Goal: Information Seeking & Learning: Learn about a topic

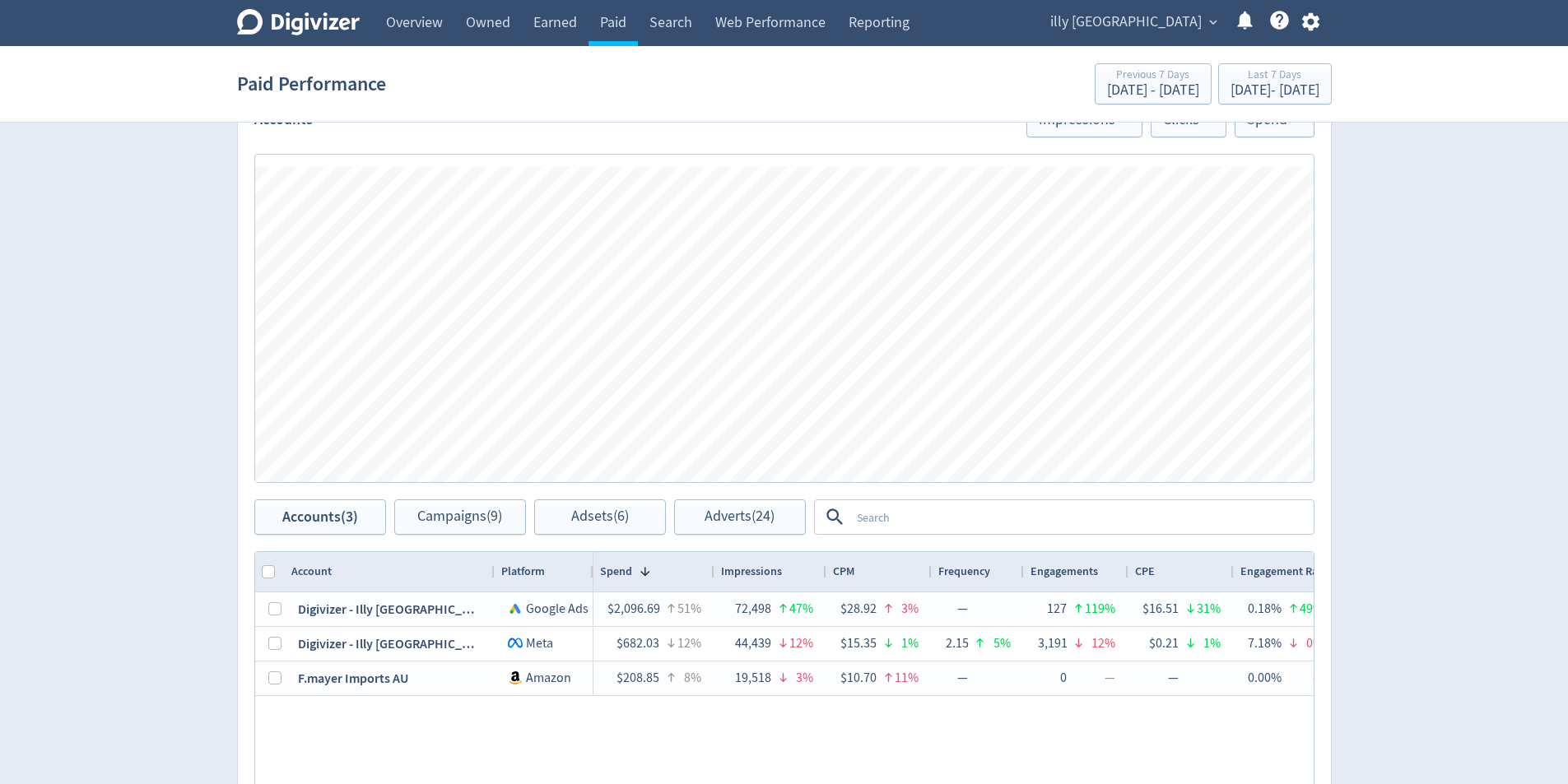
scroll to position [794, 0]
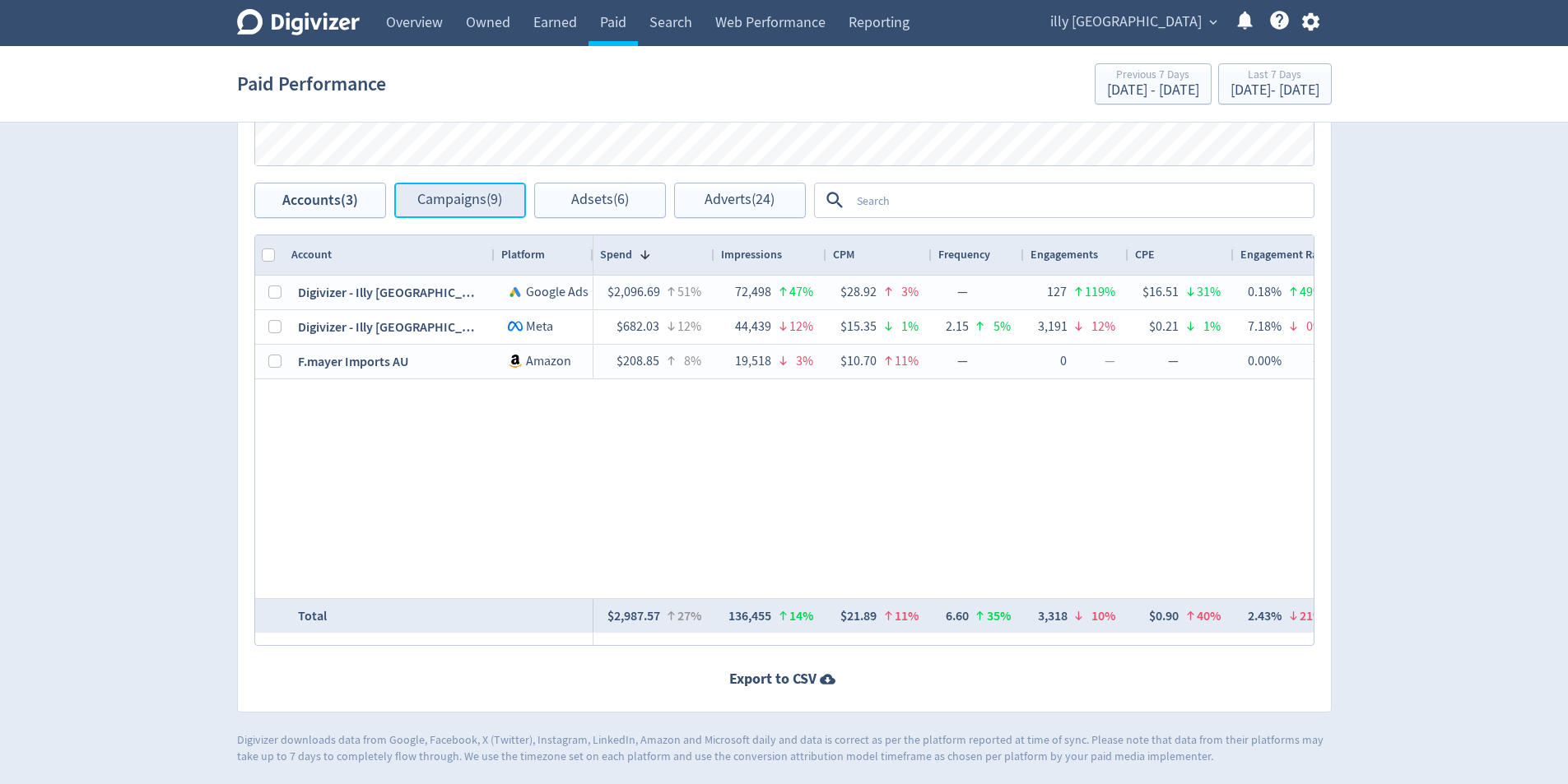
click at [468, 204] on span "Campaigns (9)" at bounding box center [459, 200] width 84 height 16
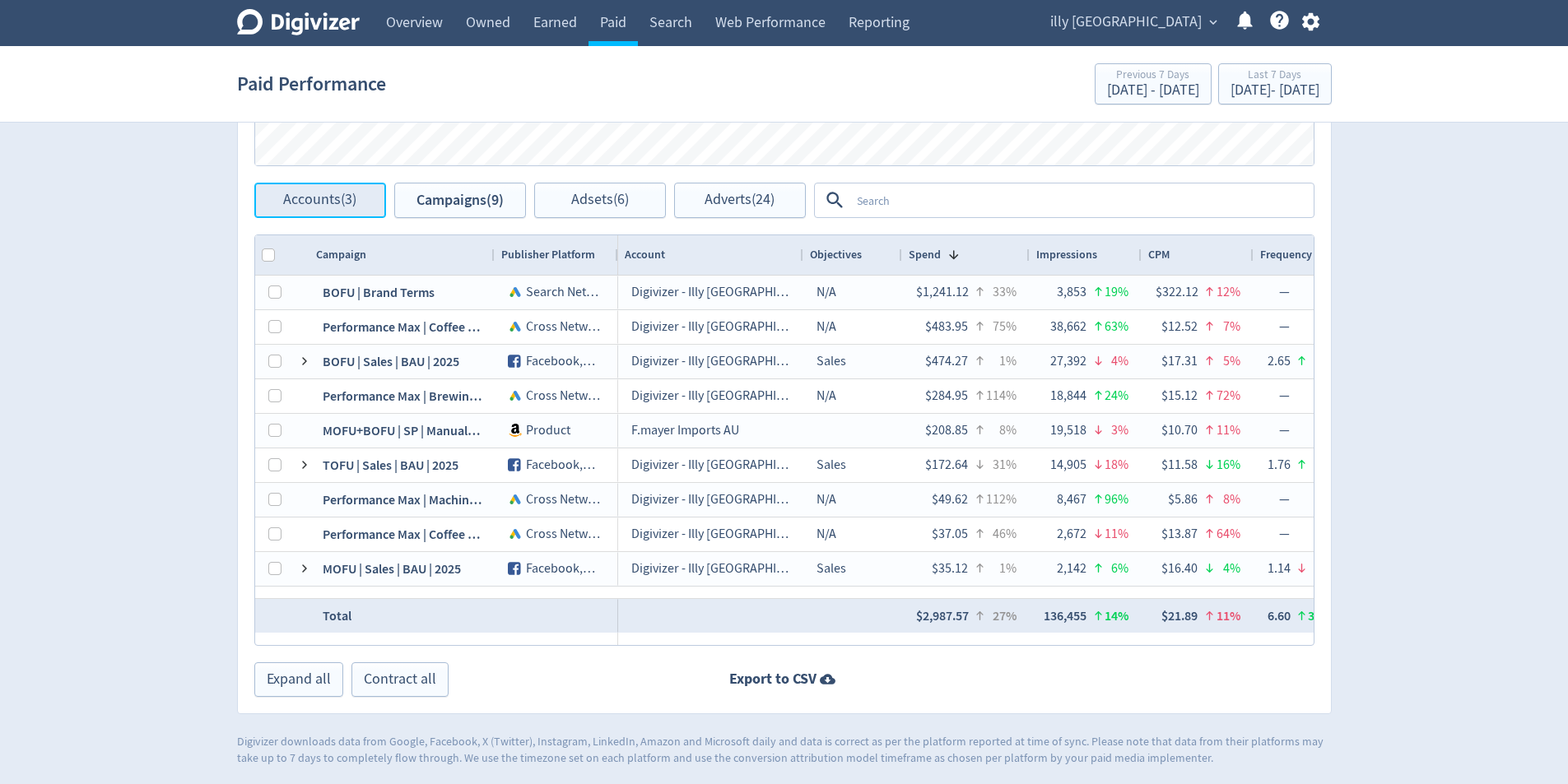
click at [310, 193] on span "Accounts (3)" at bounding box center [320, 200] width 73 height 16
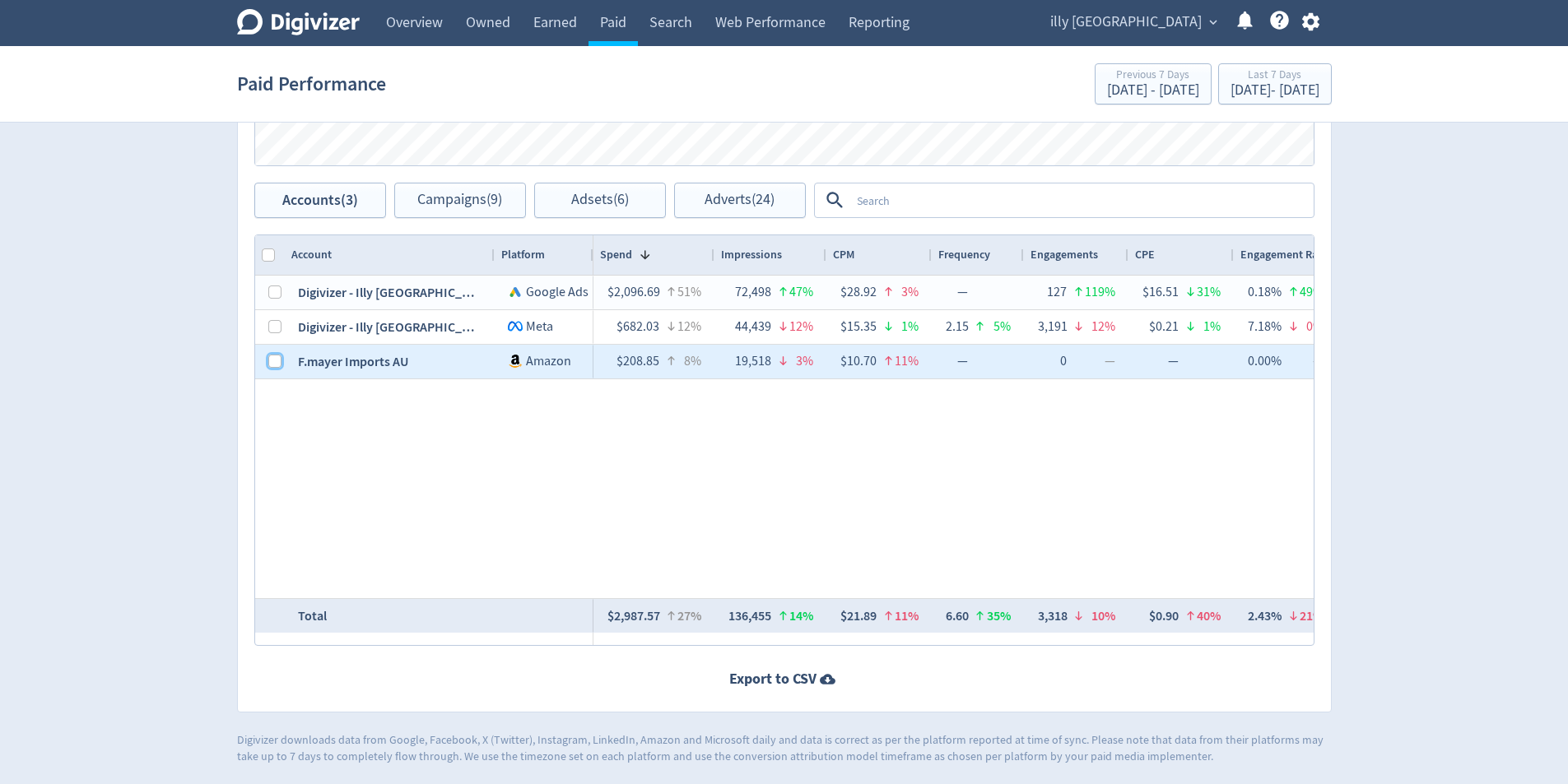
click at [278, 360] on input "Press Space to toggle row selection (unchecked)" at bounding box center [274, 360] width 13 height 13
checkbox input "true"
checkbox input "false"
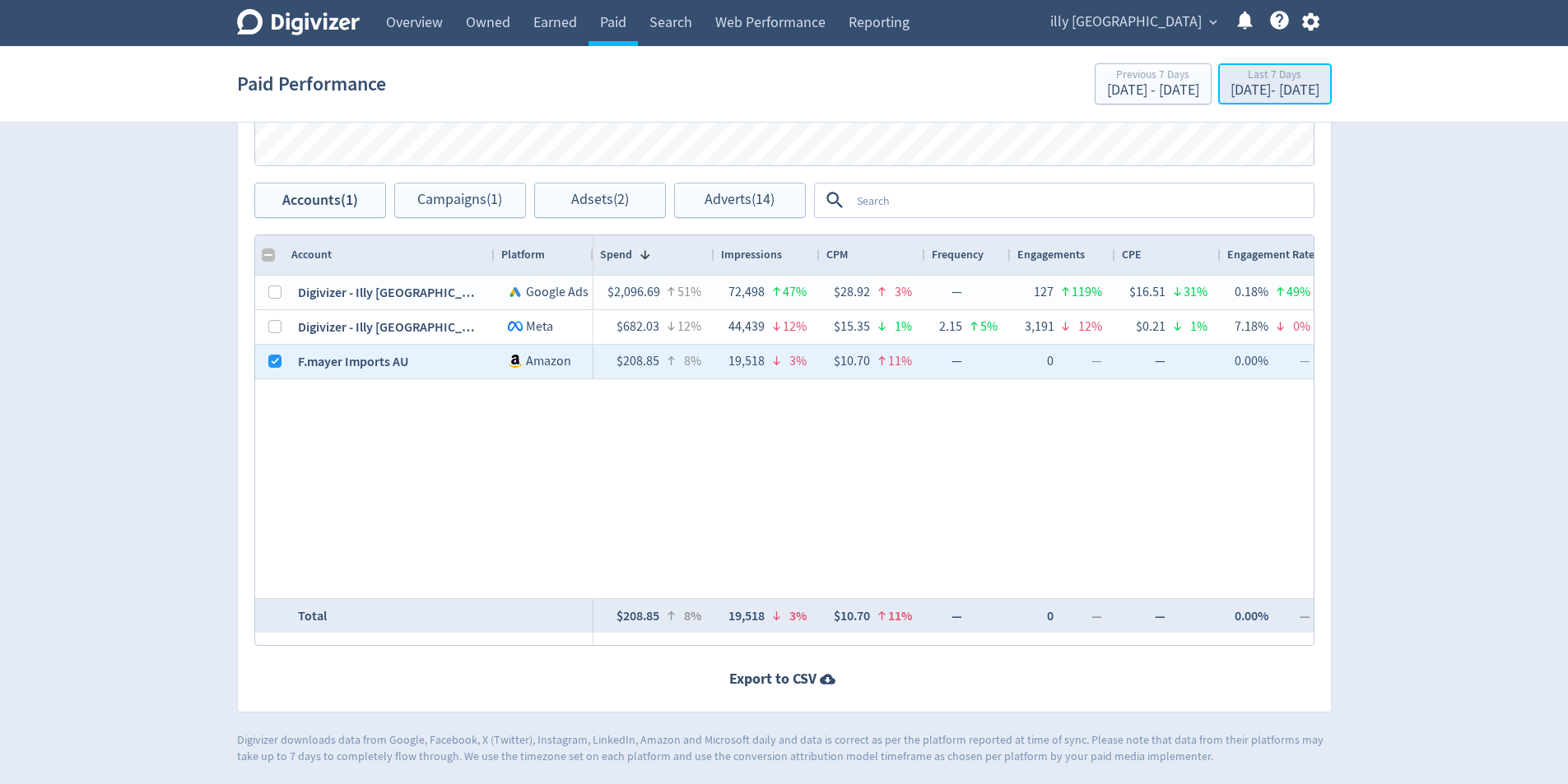
click at [1256, 83] on div "[DATE] - [DATE]" at bounding box center [1275, 90] width 89 height 15
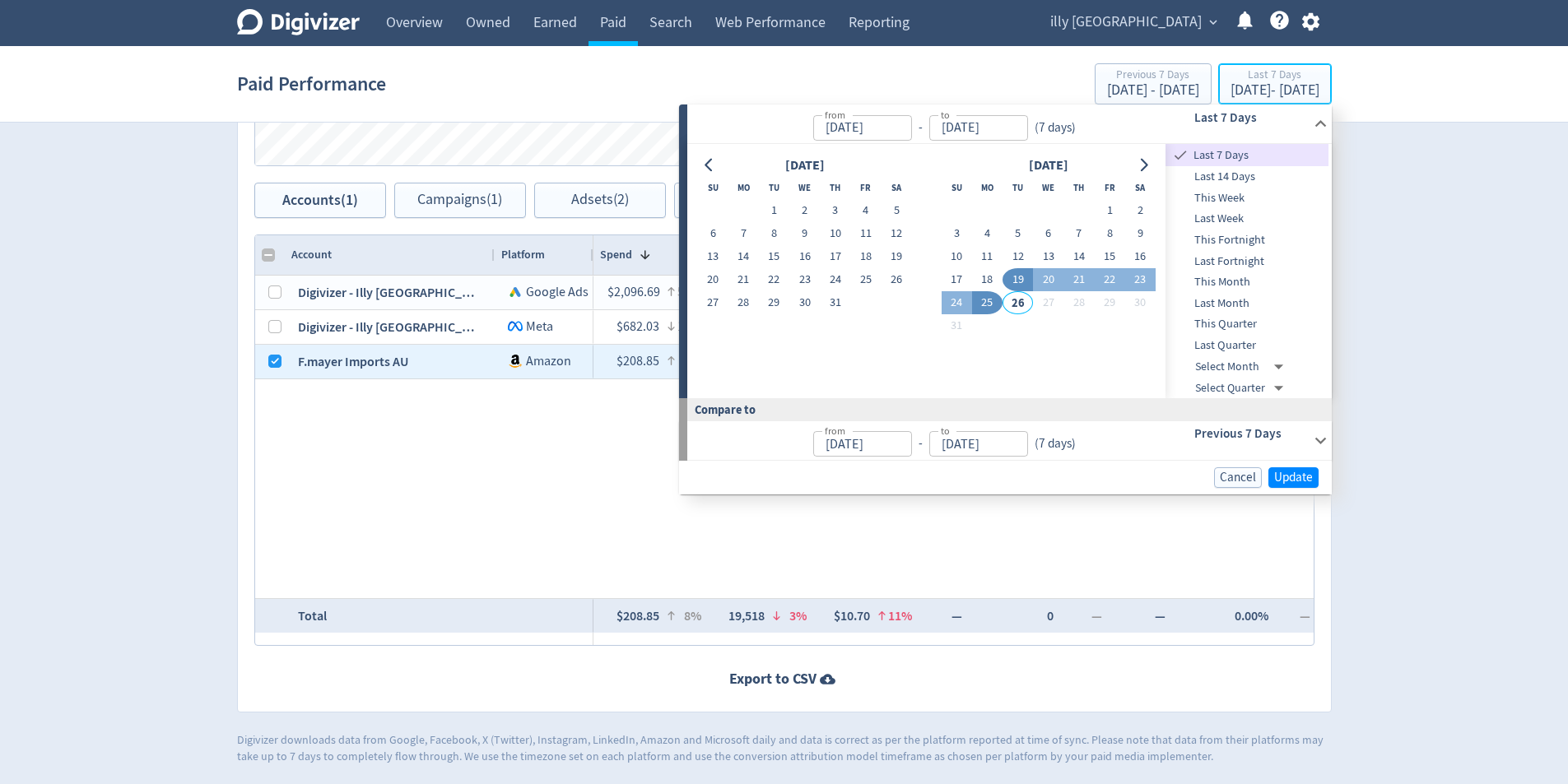
type input "[DATE]"
click at [1002, 281] on button "19" at bounding box center [1017, 279] width 30 height 23
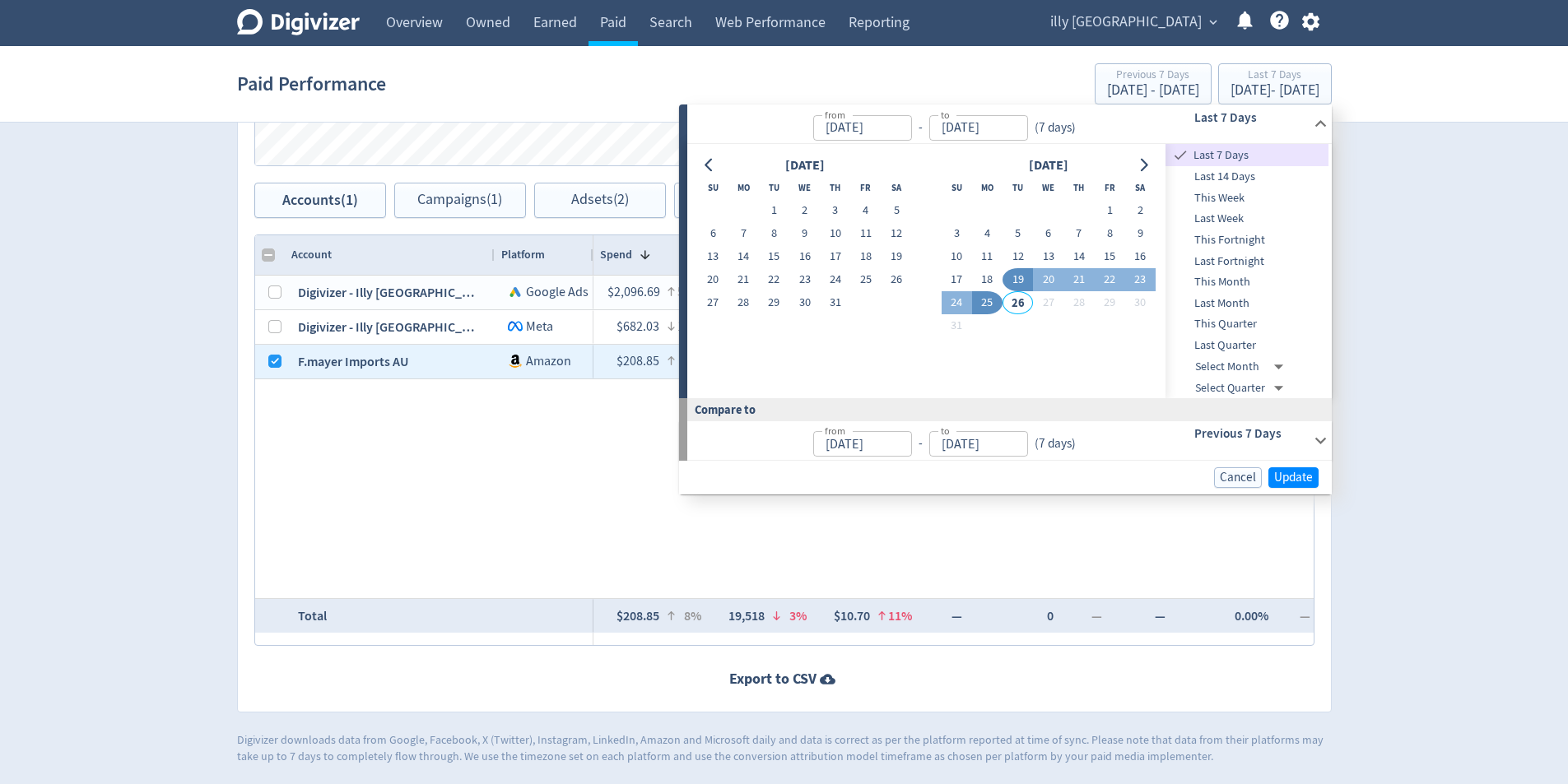
type input "[DATE]"
drag, startPoint x: 1021, startPoint y: 280, endPoint x: 1028, endPoint y: 287, distance: 9.9
click at [1021, 279] on button "19" at bounding box center [1017, 279] width 30 height 23
type input "[DATE]"
click at [1306, 475] on span "Update" at bounding box center [1293, 477] width 38 height 12
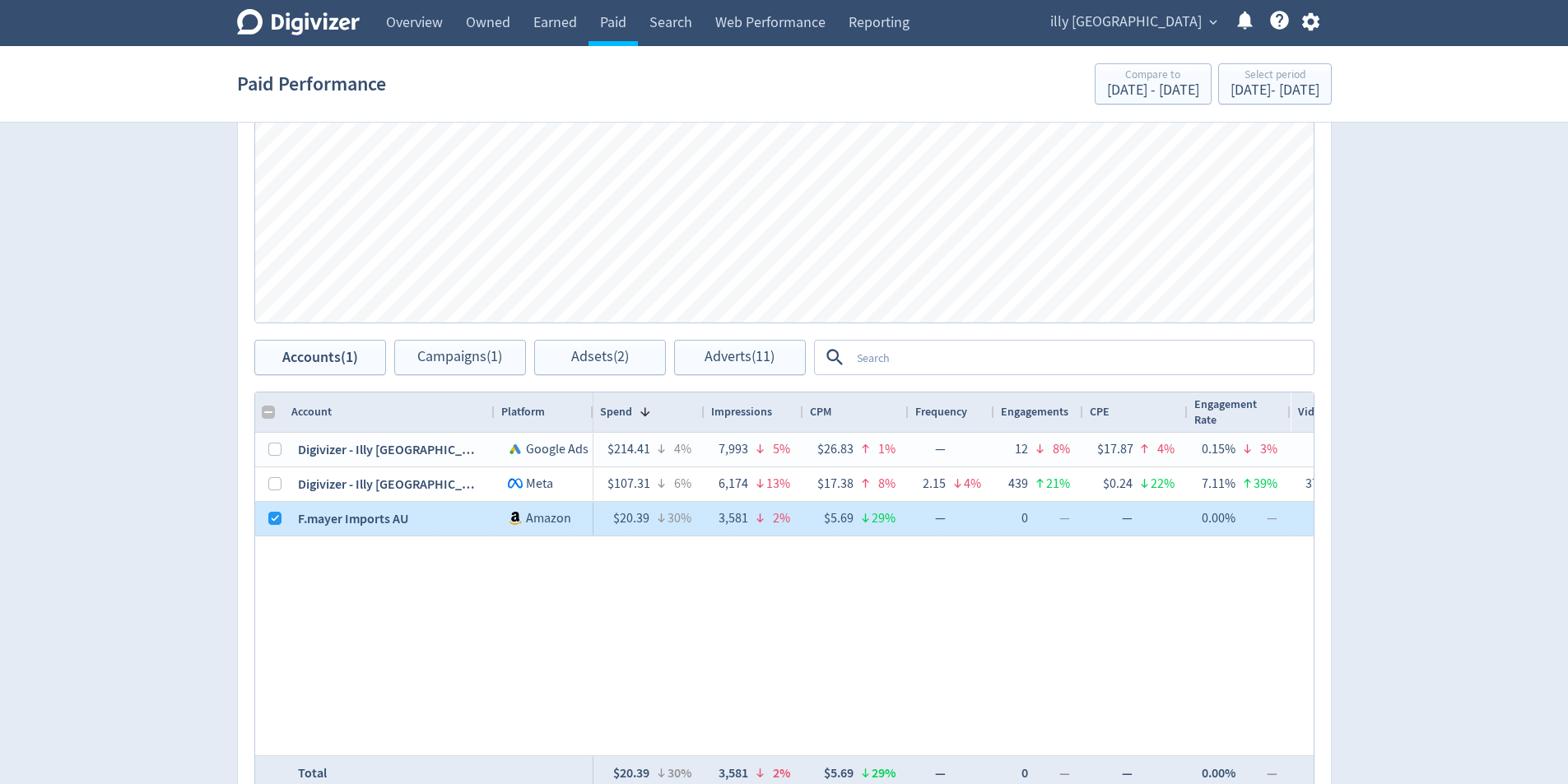
scroll to position [794, 0]
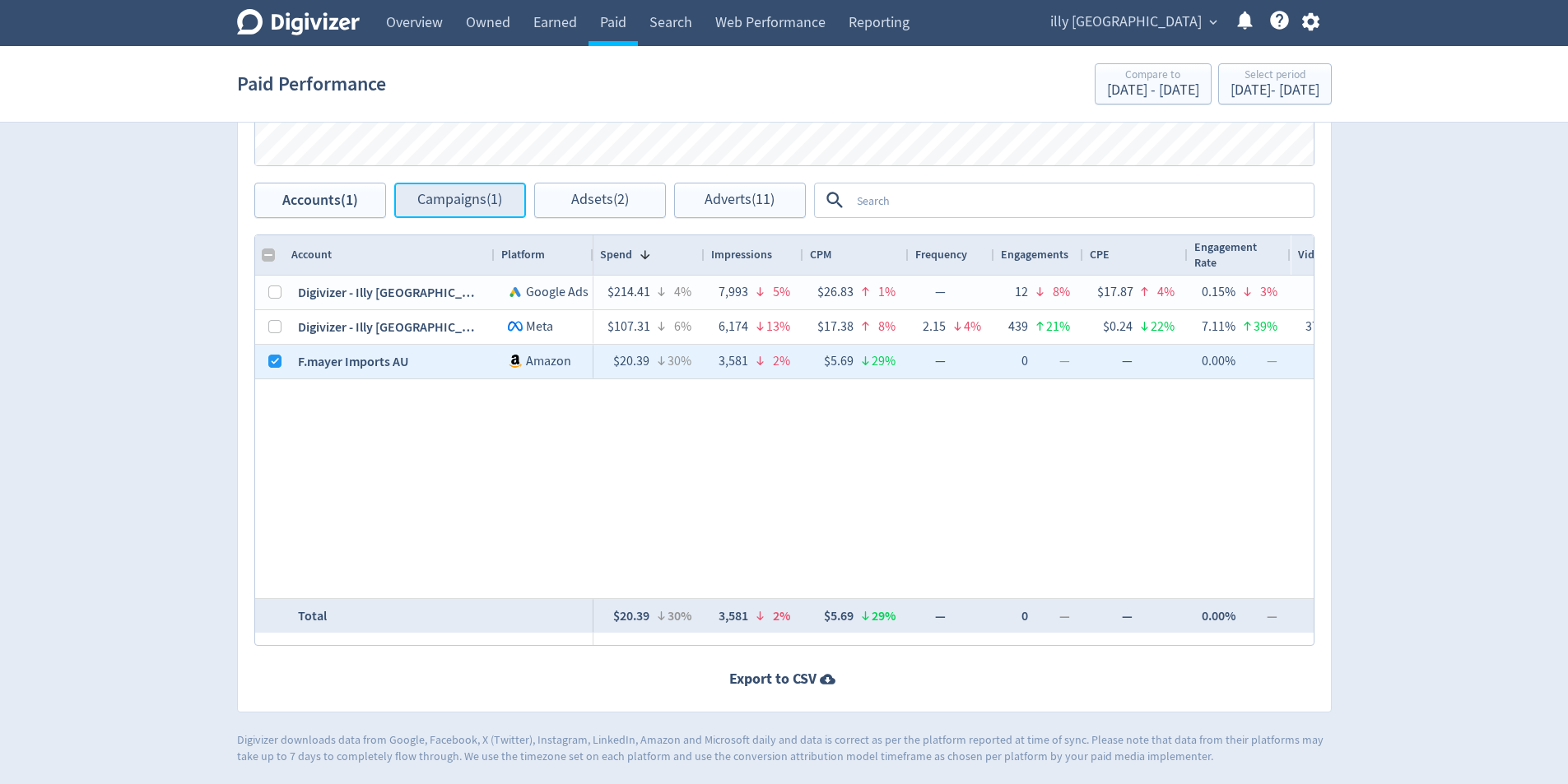
click at [444, 198] on span "Campaigns (1)" at bounding box center [459, 200] width 84 height 16
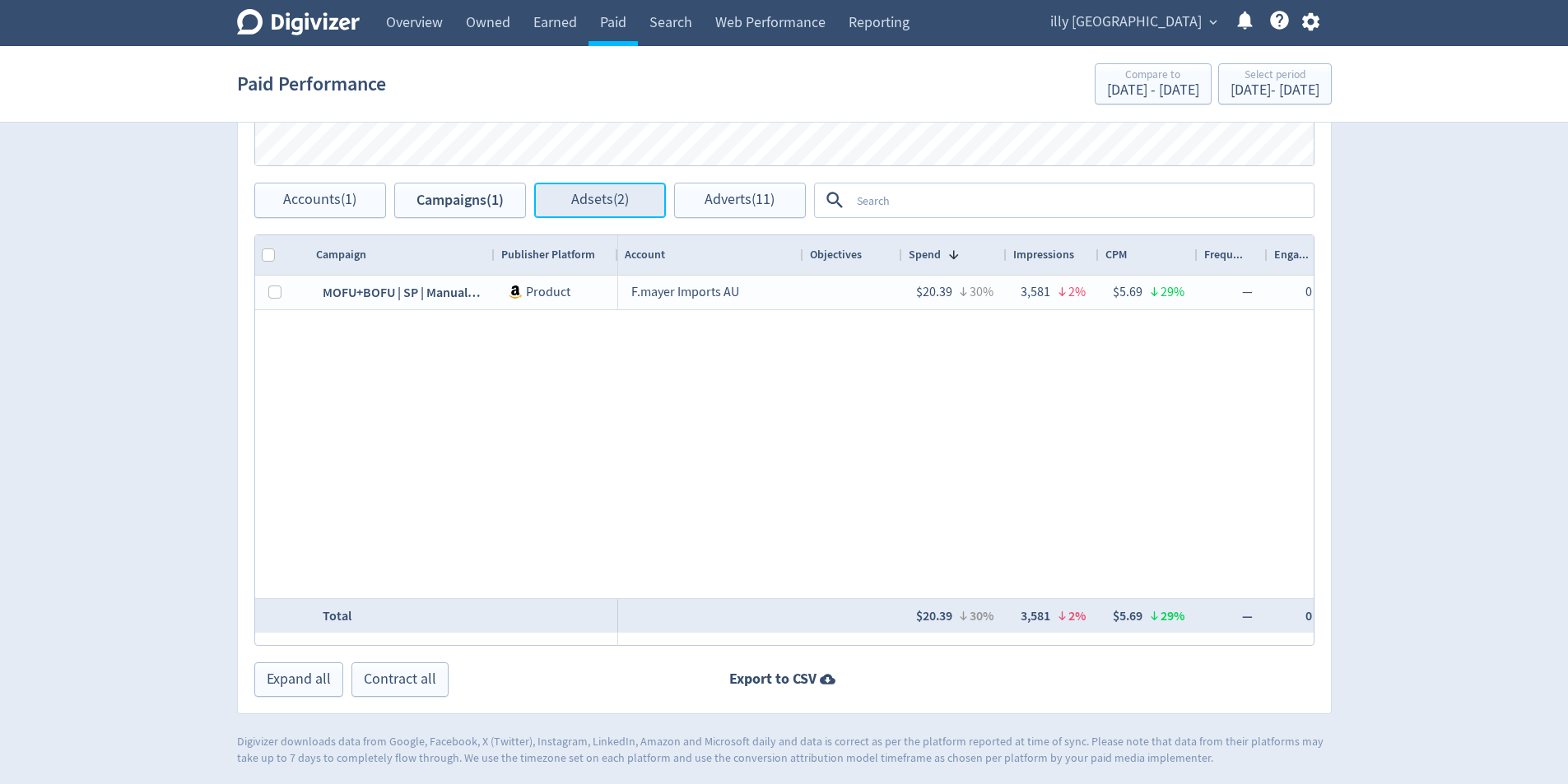
click at [628, 194] on span "Adsets (2)" at bounding box center [600, 200] width 57 height 16
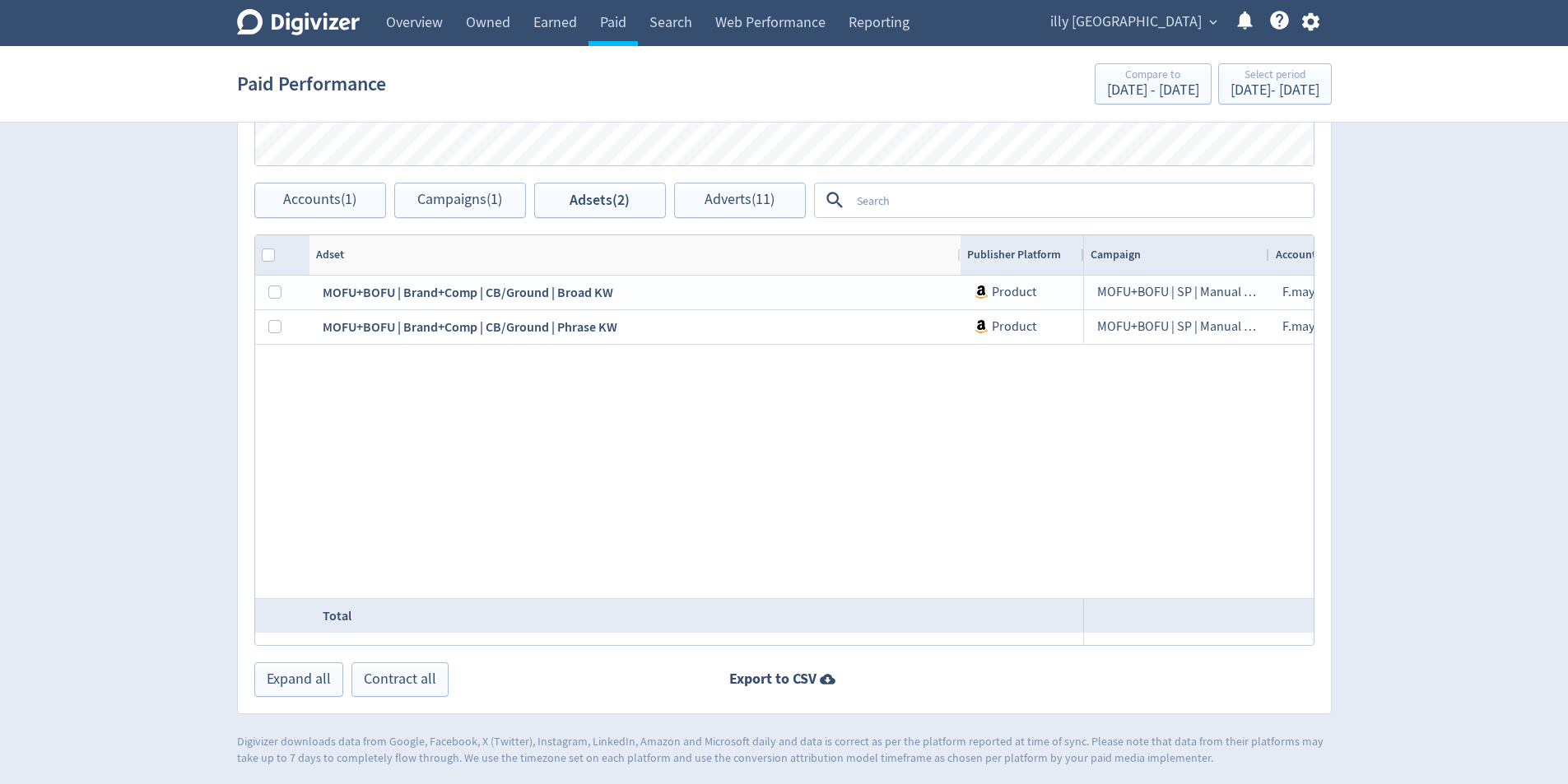
drag, startPoint x: 490, startPoint y: 255, endPoint x: 942, endPoint y: 310, distance: 455.3
click at [956, 299] on div "Adset Publisher Platform" at bounding box center [784, 439] width 1059 height 410
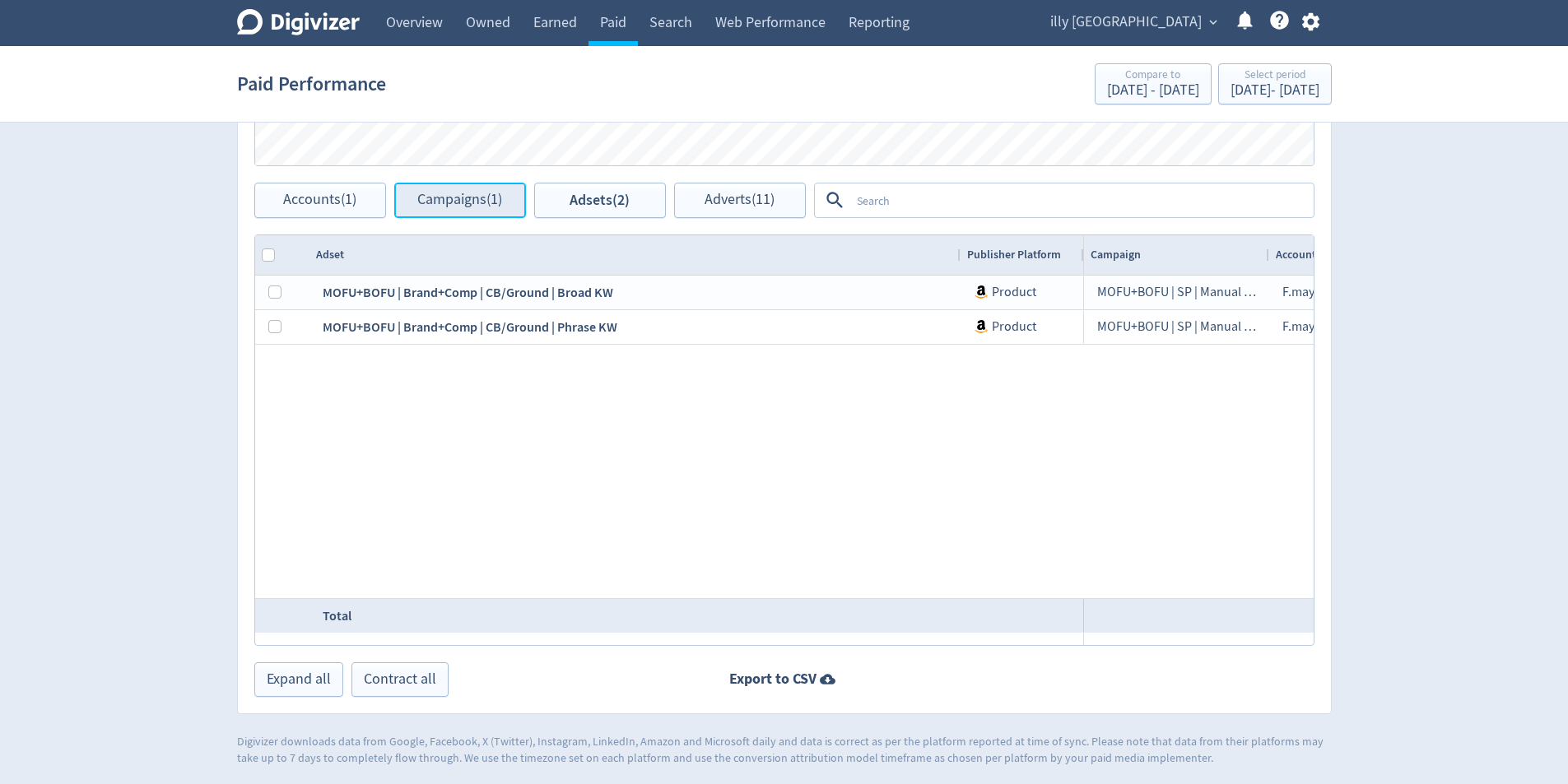
drag, startPoint x: 463, startPoint y: 199, endPoint x: 516, endPoint y: 204, distance: 53.2
click at [464, 199] on span "Campaigns (1)" at bounding box center [459, 200] width 84 height 16
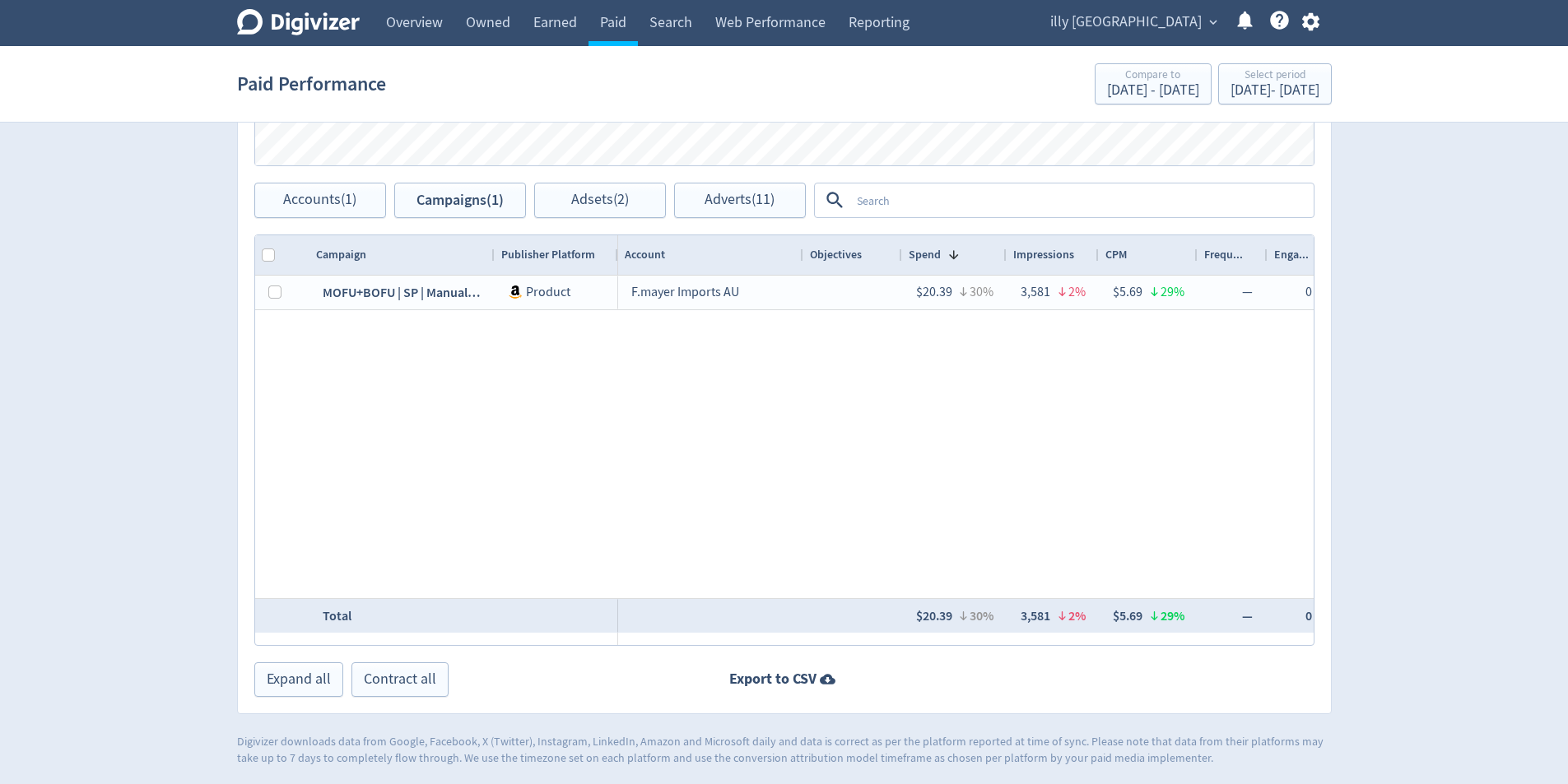
drag, startPoint x: 491, startPoint y: 251, endPoint x: 718, endPoint y: 257, distance: 227.1
click at [497, 255] on div at bounding box center [494, 254] width 7 height 39
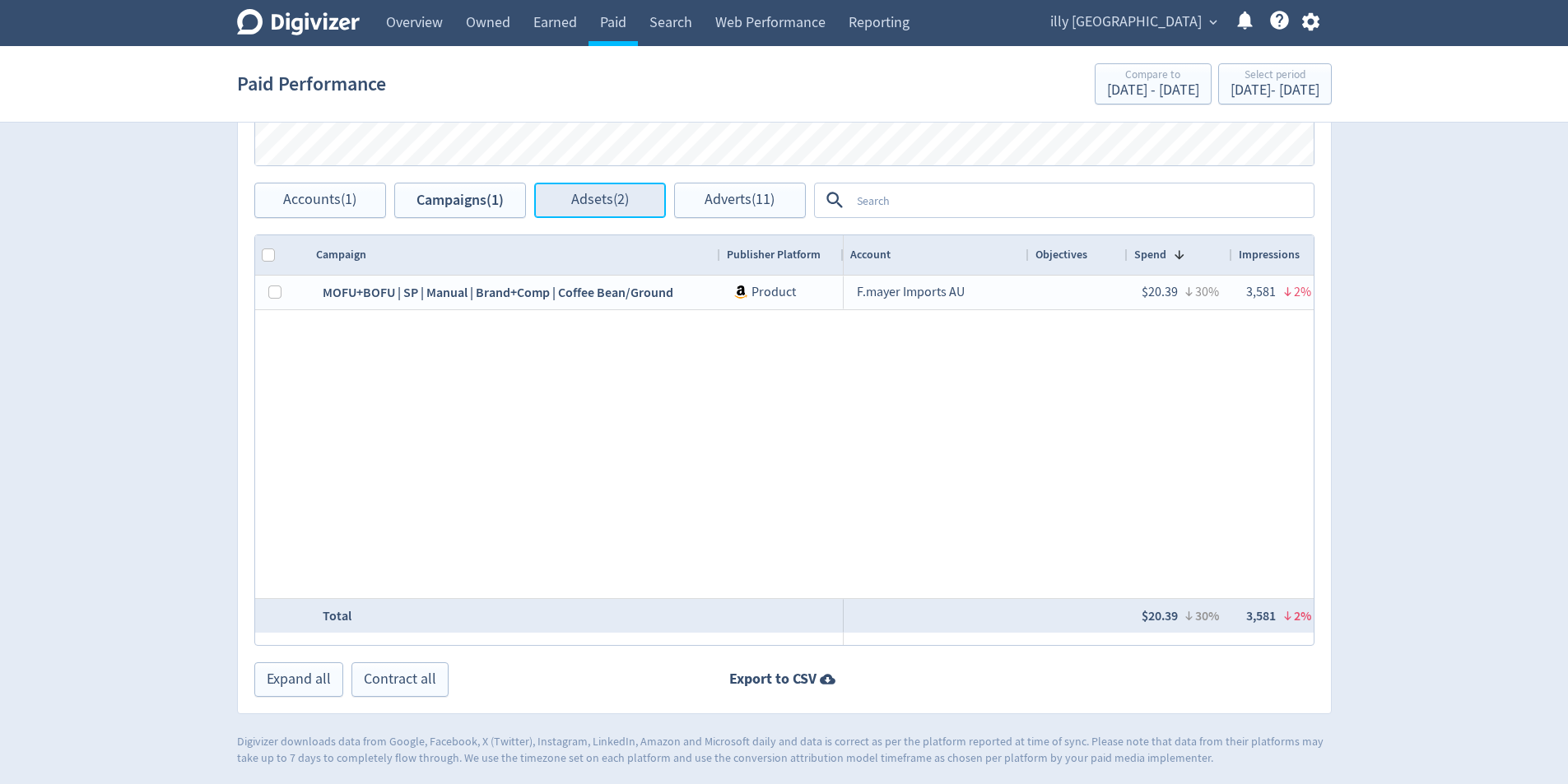
click at [596, 197] on span "Adsets (2)" at bounding box center [600, 200] width 57 height 16
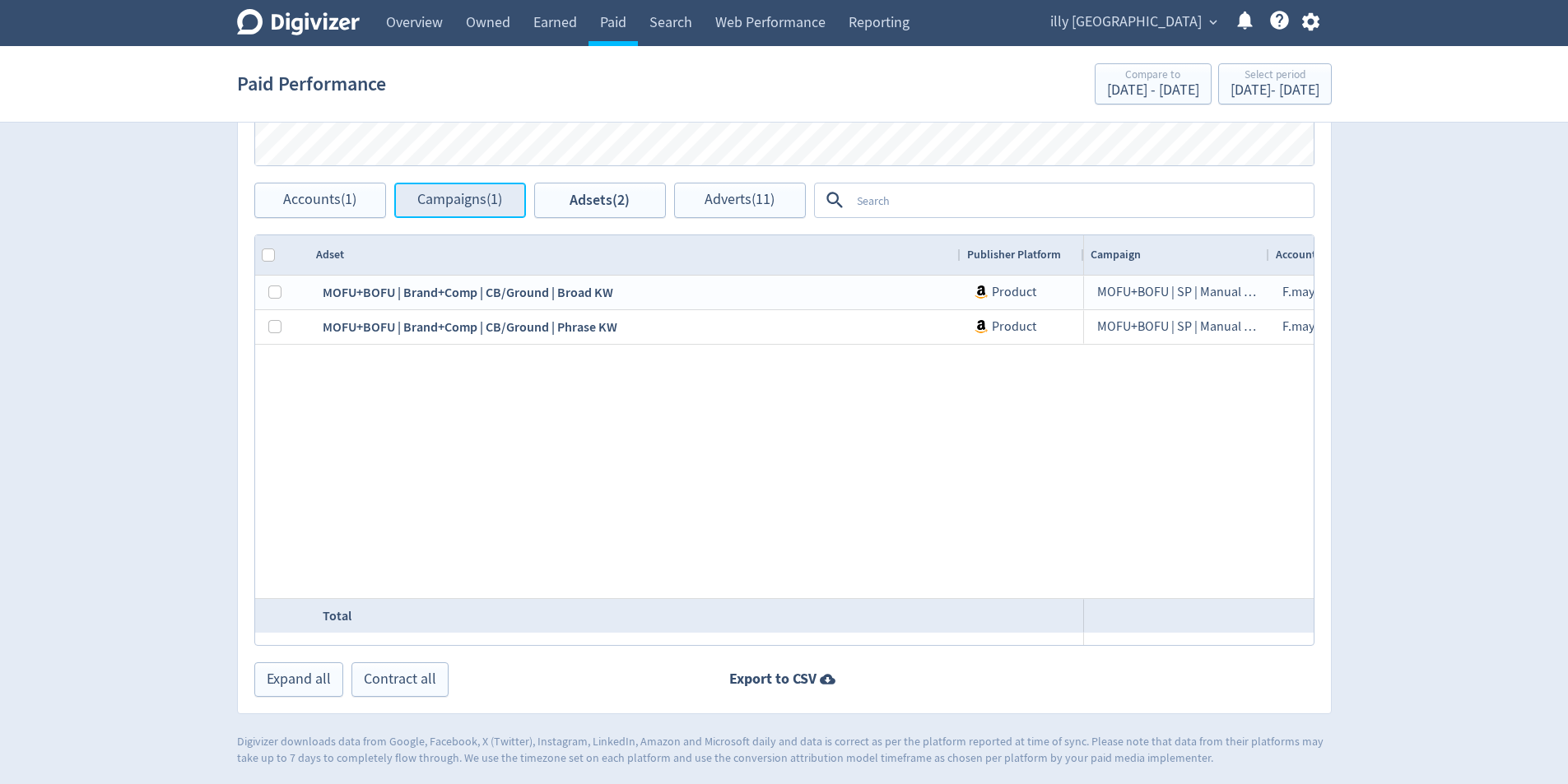
click at [467, 198] on span "Campaigns (1)" at bounding box center [459, 200] width 84 height 16
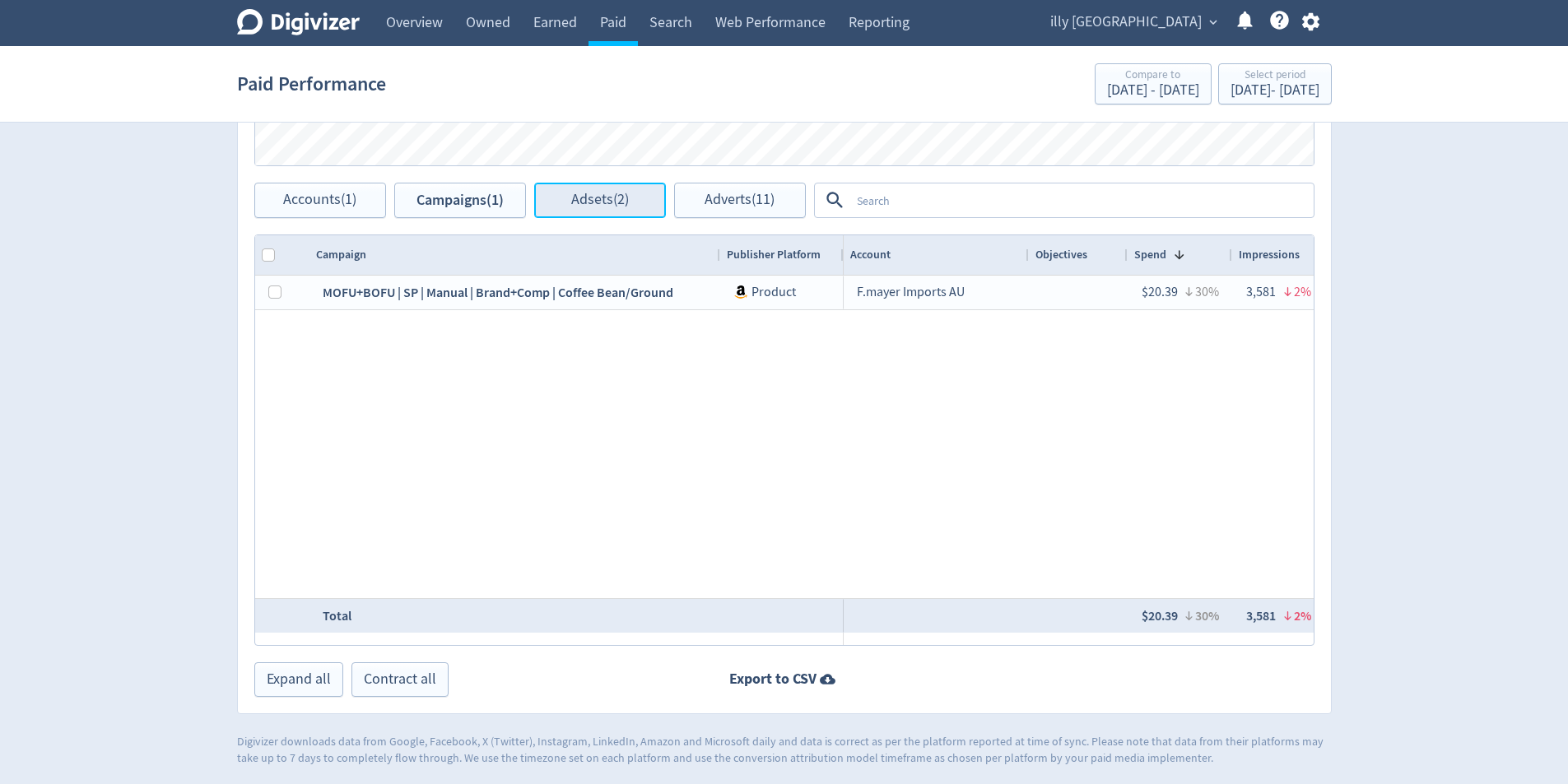
click at [590, 202] on span "Adsets (2)" at bounding box center [600, 200] width 57 height 16
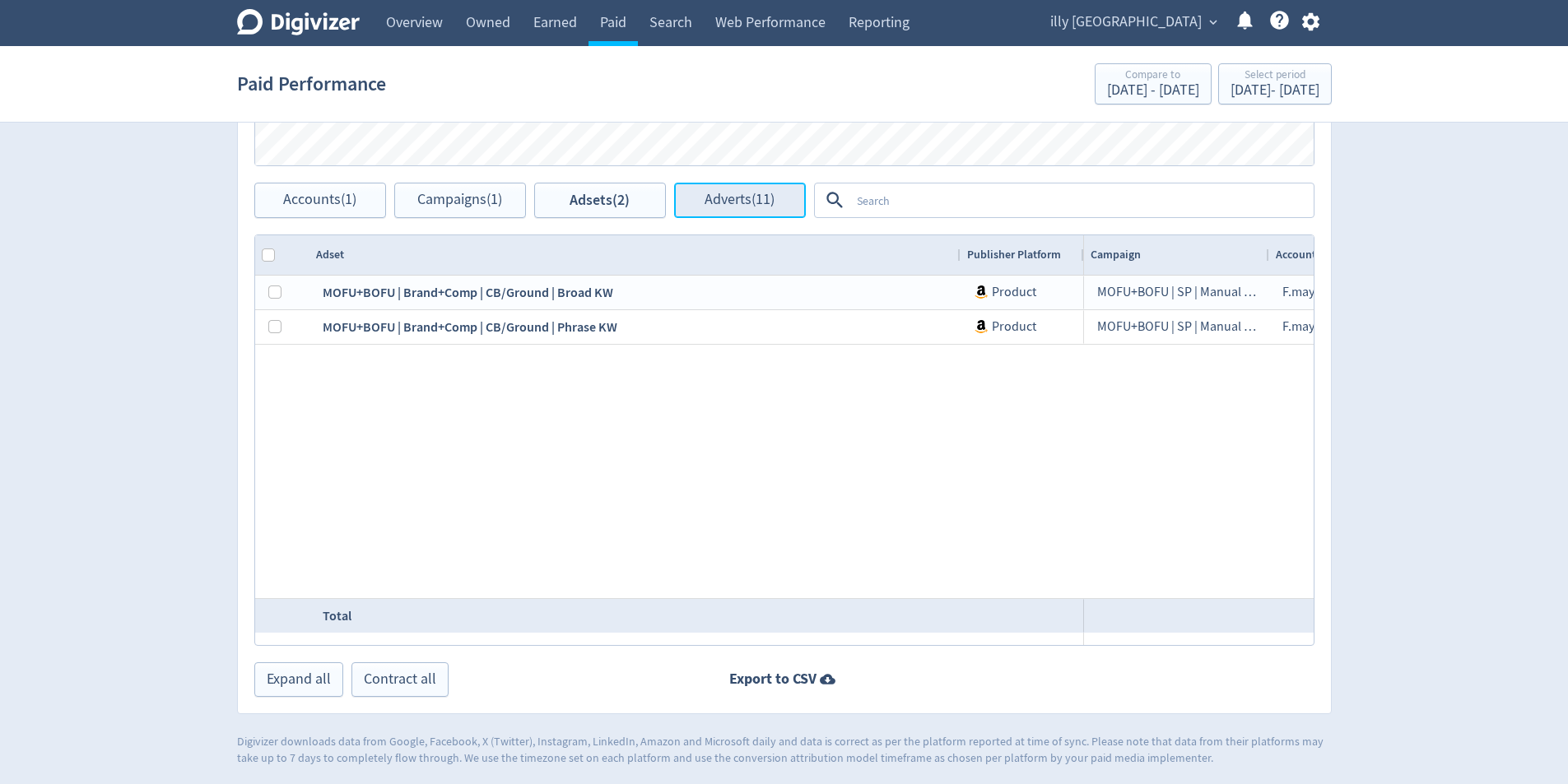
click at [737, 205] on span "Adverts (11)" at bounding box center [739, 200] width 70 height 16
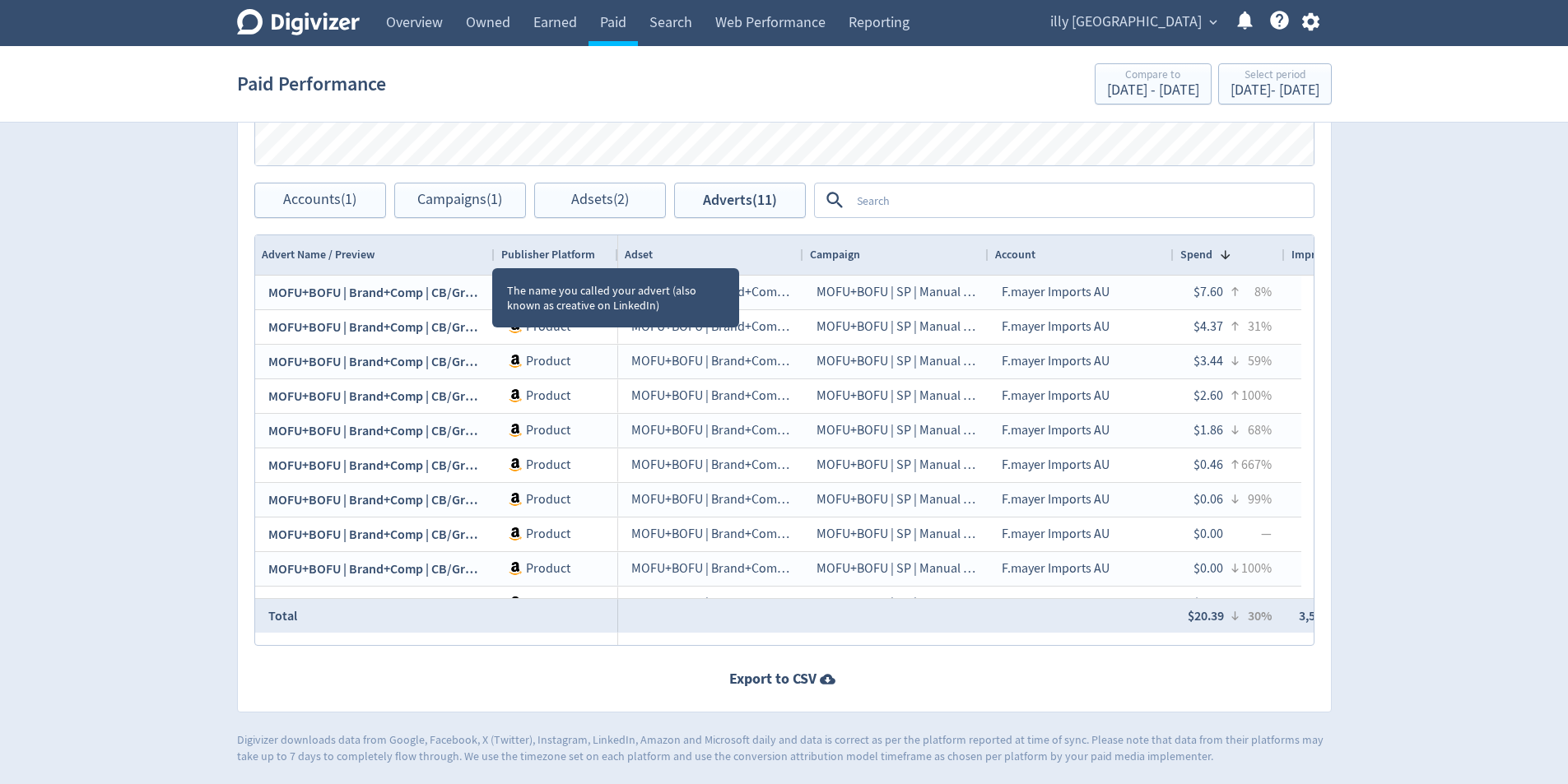
click at [497, 256] on div at bounding box center [494, 254] width 7 height 39
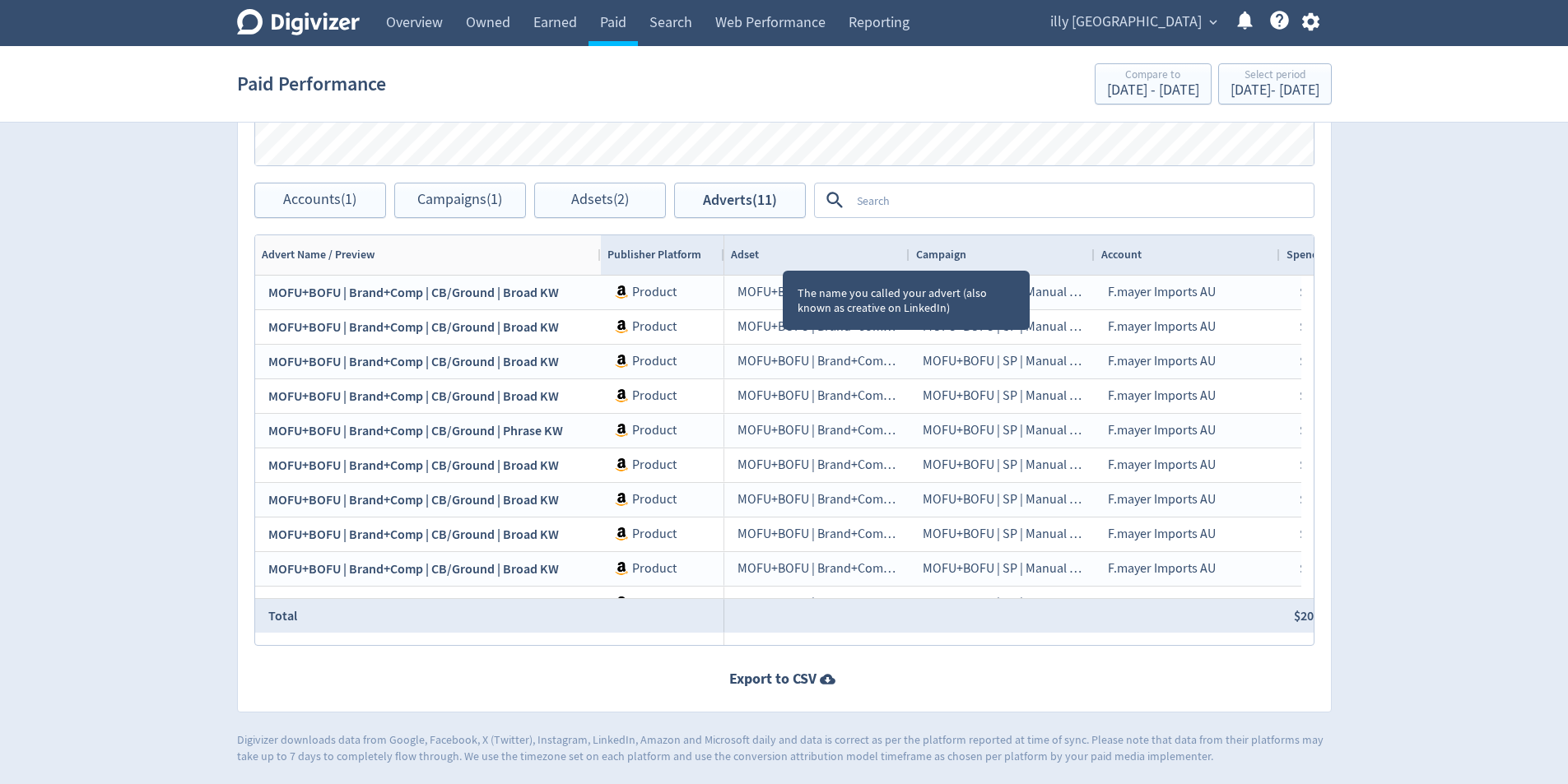
drag, startPoint x: 781, startPoint y: 255, endPoint x: 598, endPoint y: 270, distance: 183.6
click at [598, 270] on div at bounding box center [600, 254] width 7 height 39
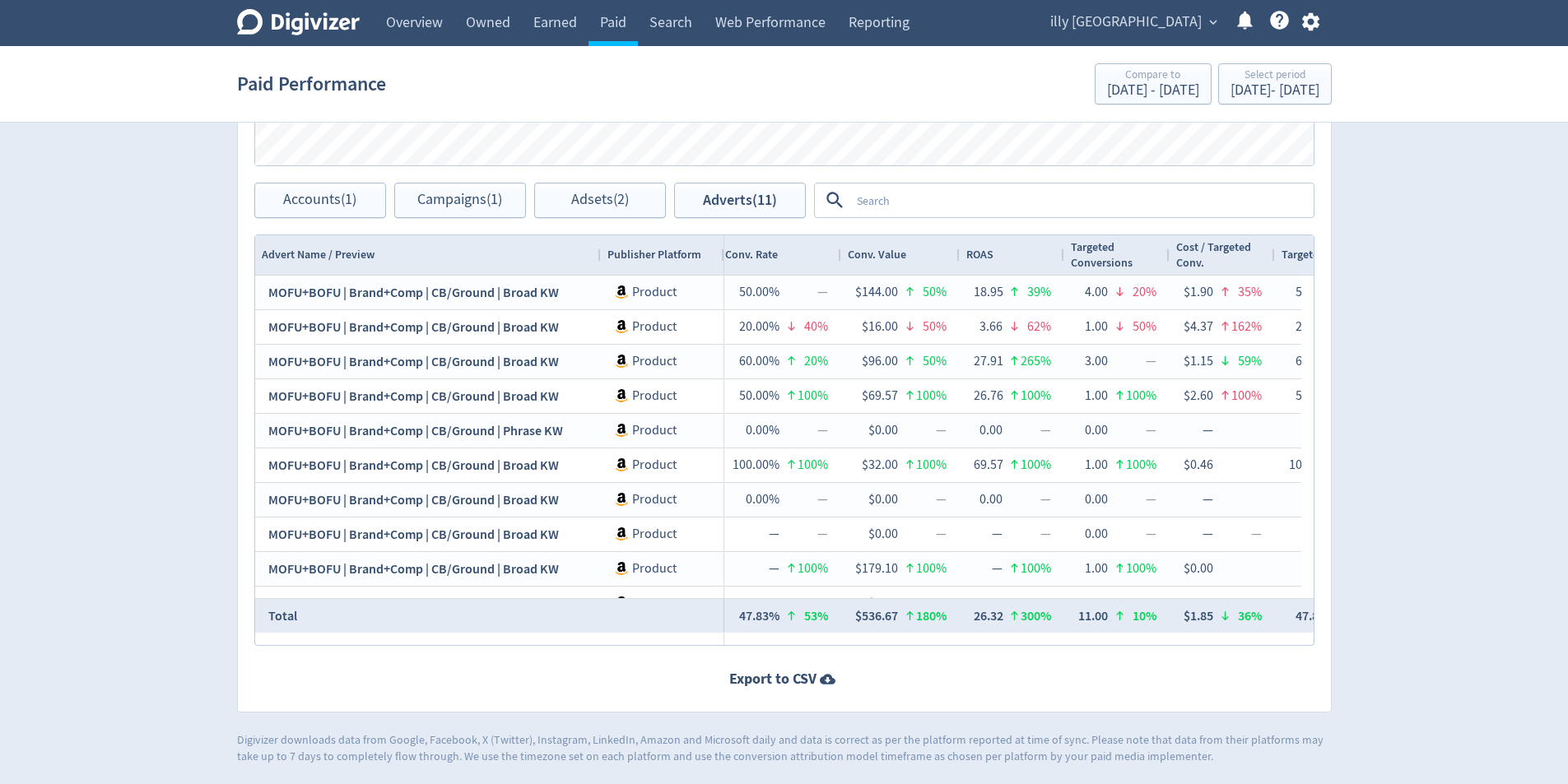
click at [1016, 251] on div "ROAS" at bounding box center [1013, 255] width 92 height 31
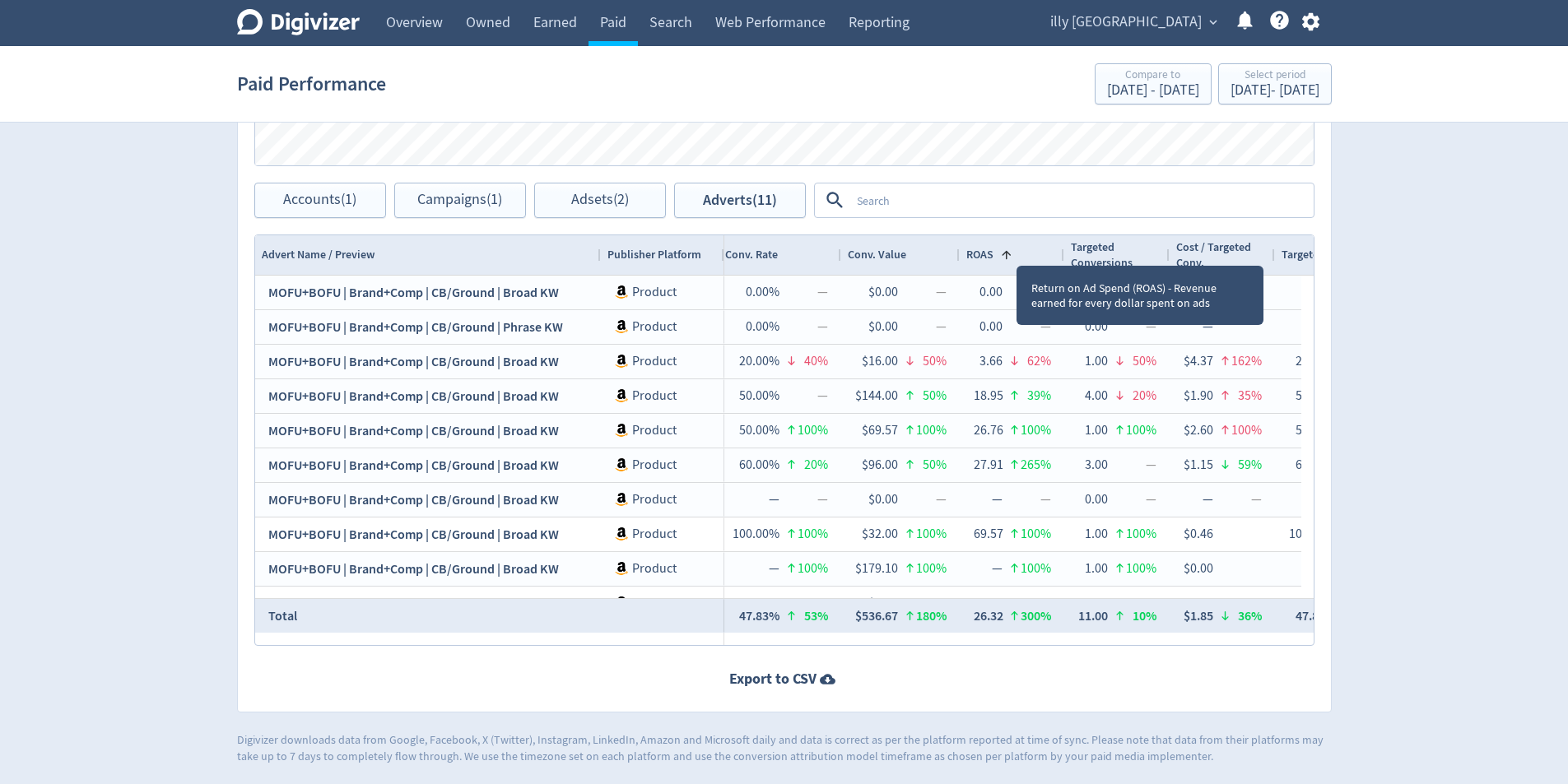
click at [1015, 250] on div "ROAS 1" at bounding box center [1013, 255] width 92 height 31
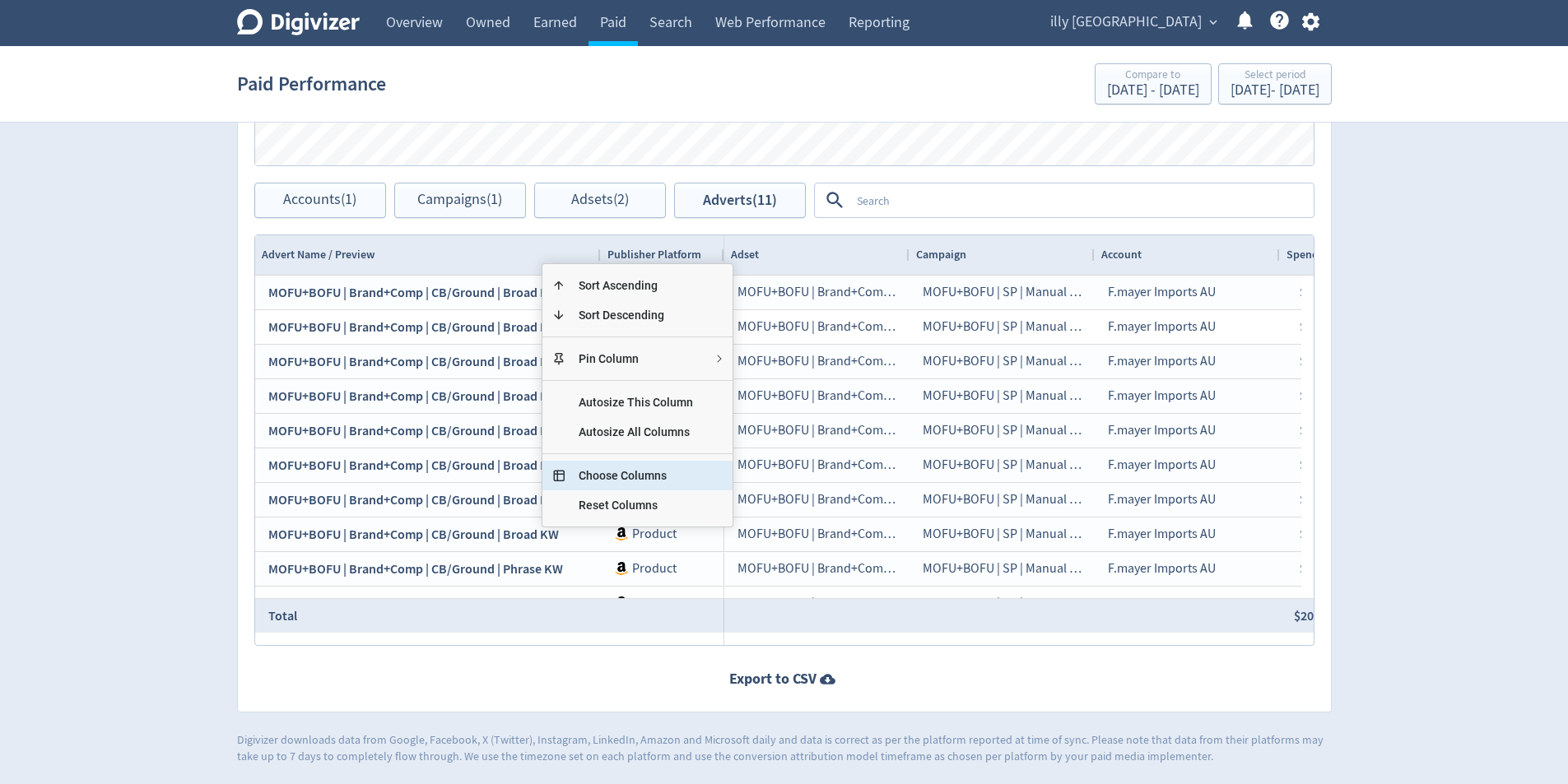
click at [638, 486] on span "Choose Columns" at bounding box center [636, 475] width 141 height 30
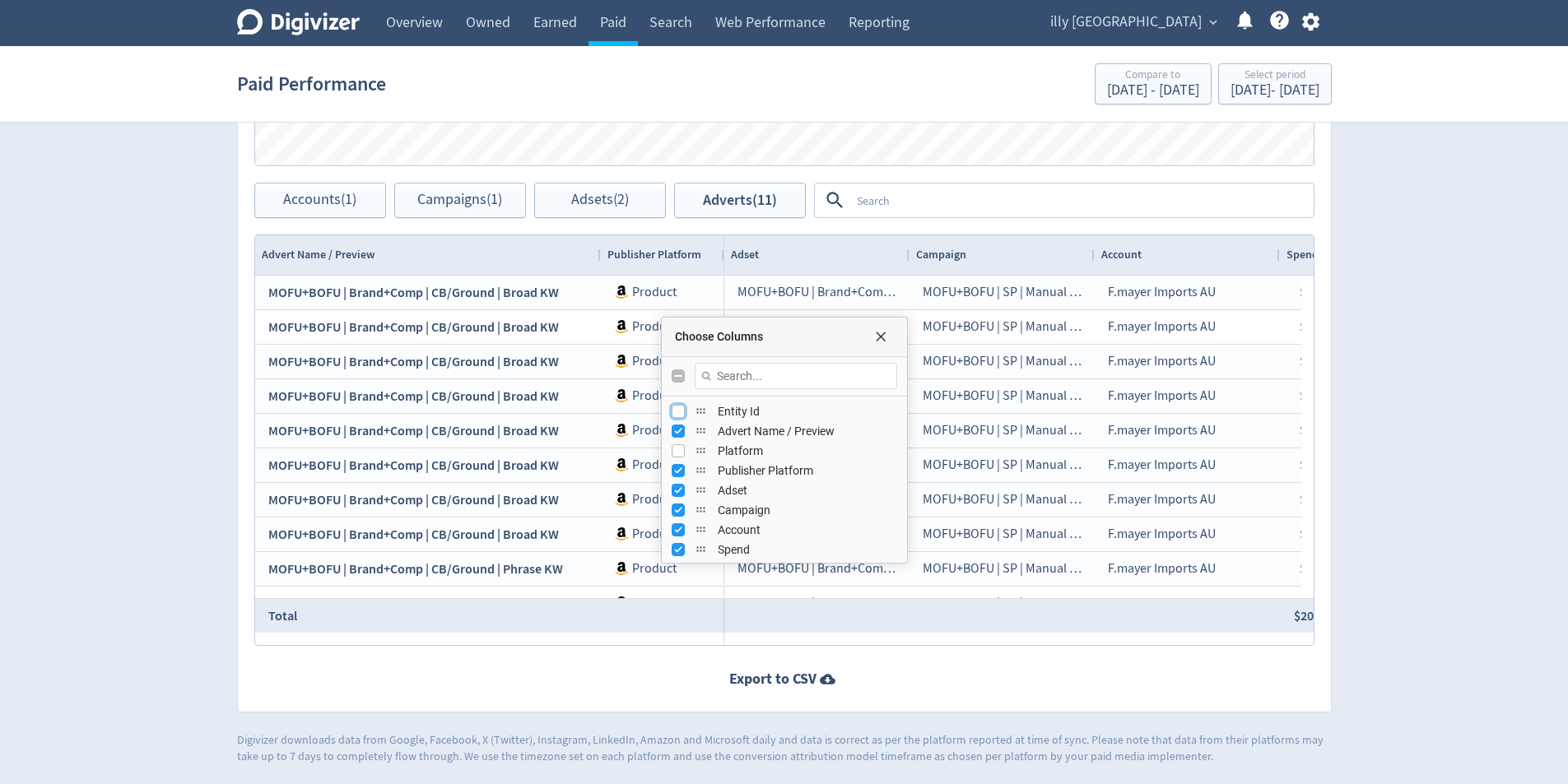
click at [681, 413] on input "Press SPACE to toggle visibility (hidden)" at bounding box center [677, 411] width 13 height 13
checkbox input "true"
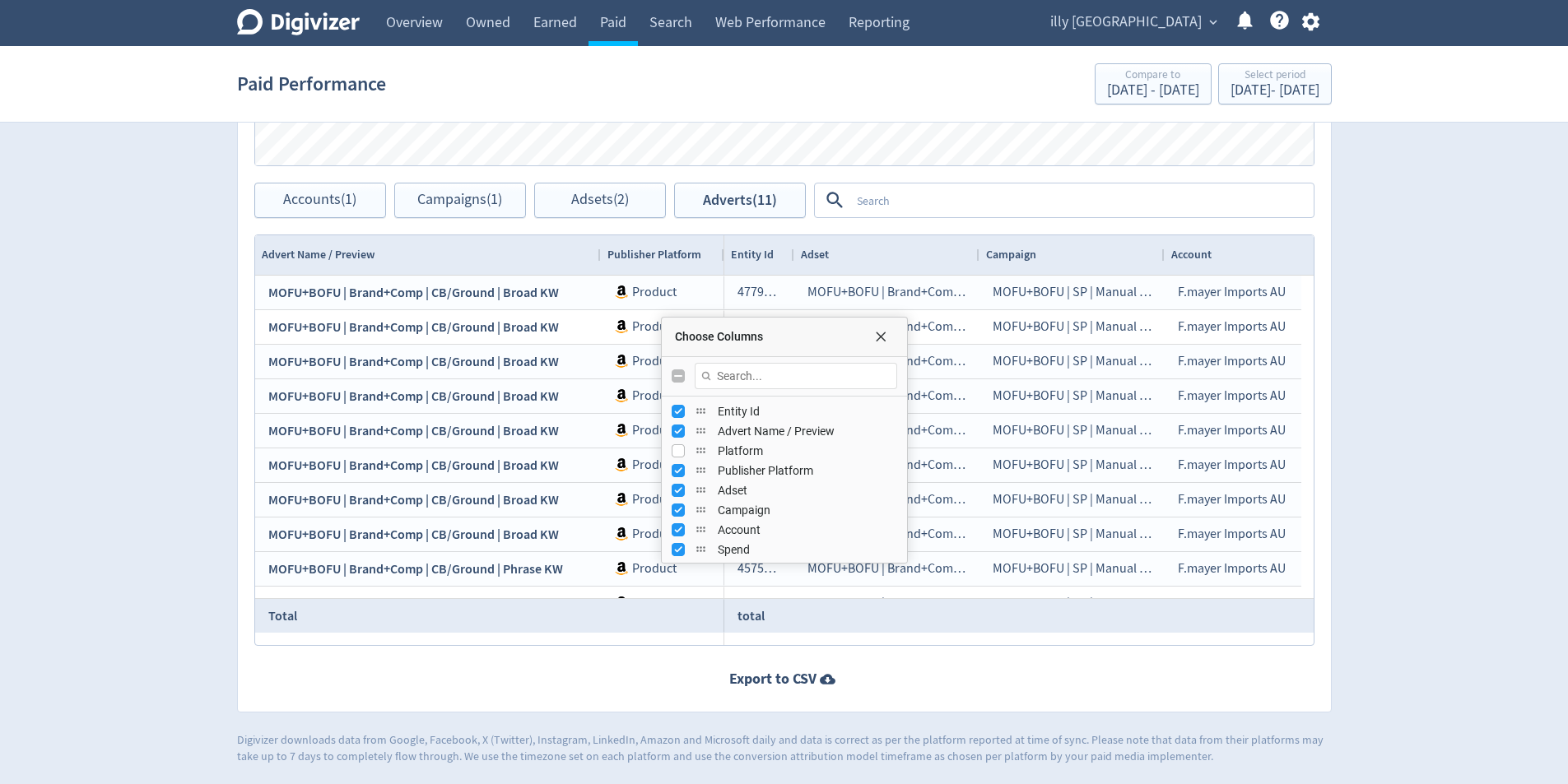
drag, startPoint x: 790, startPoint y: 252, endPoint x: 887, endPoint y: 381, distance: 161.4
click at [797, 260] on div at bounding box center [793, 254] width 7 height 39
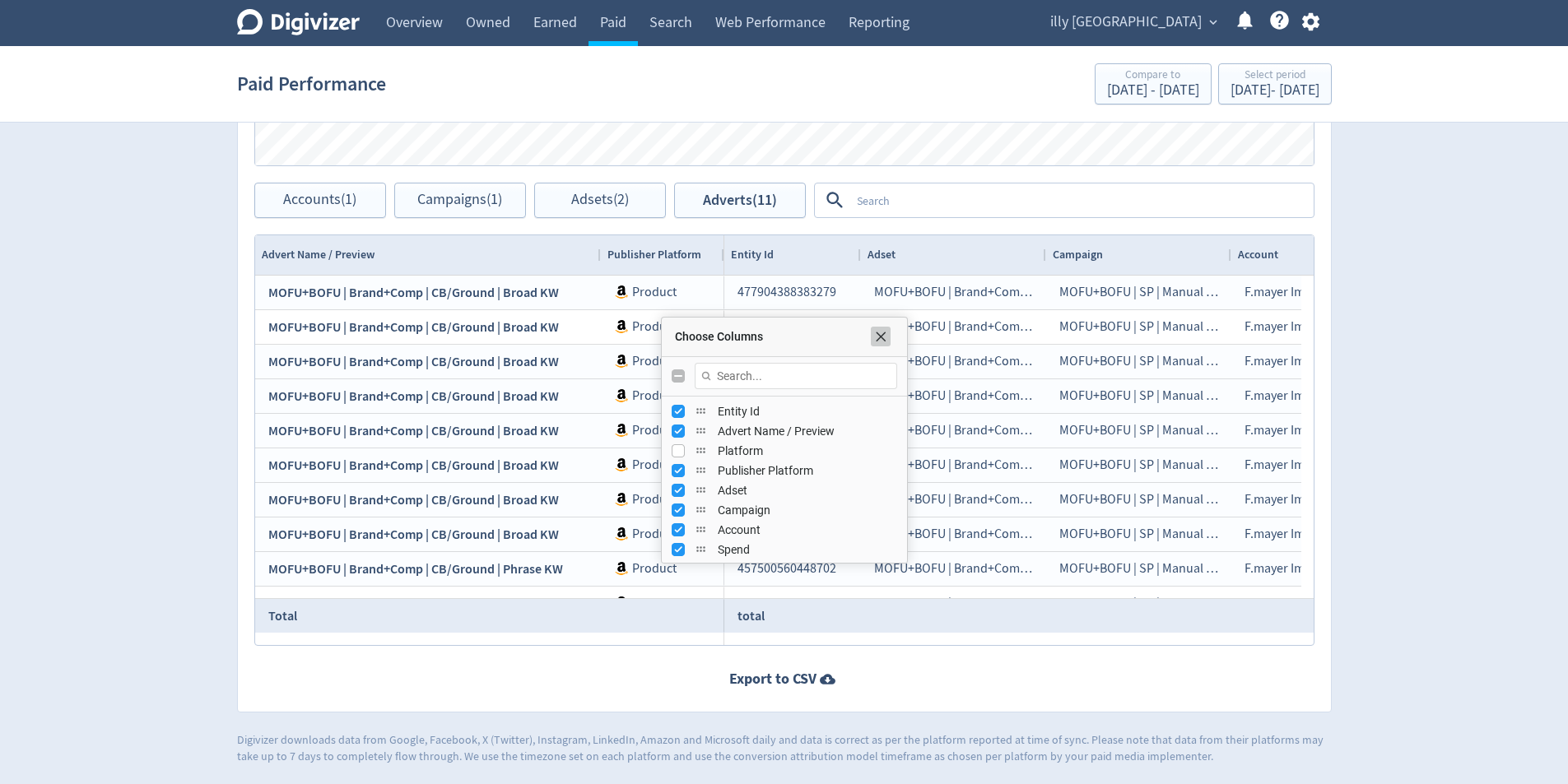
click at [885, 337] on span "Choose Columns" at bounding box center [880, 336] width 13 height 13
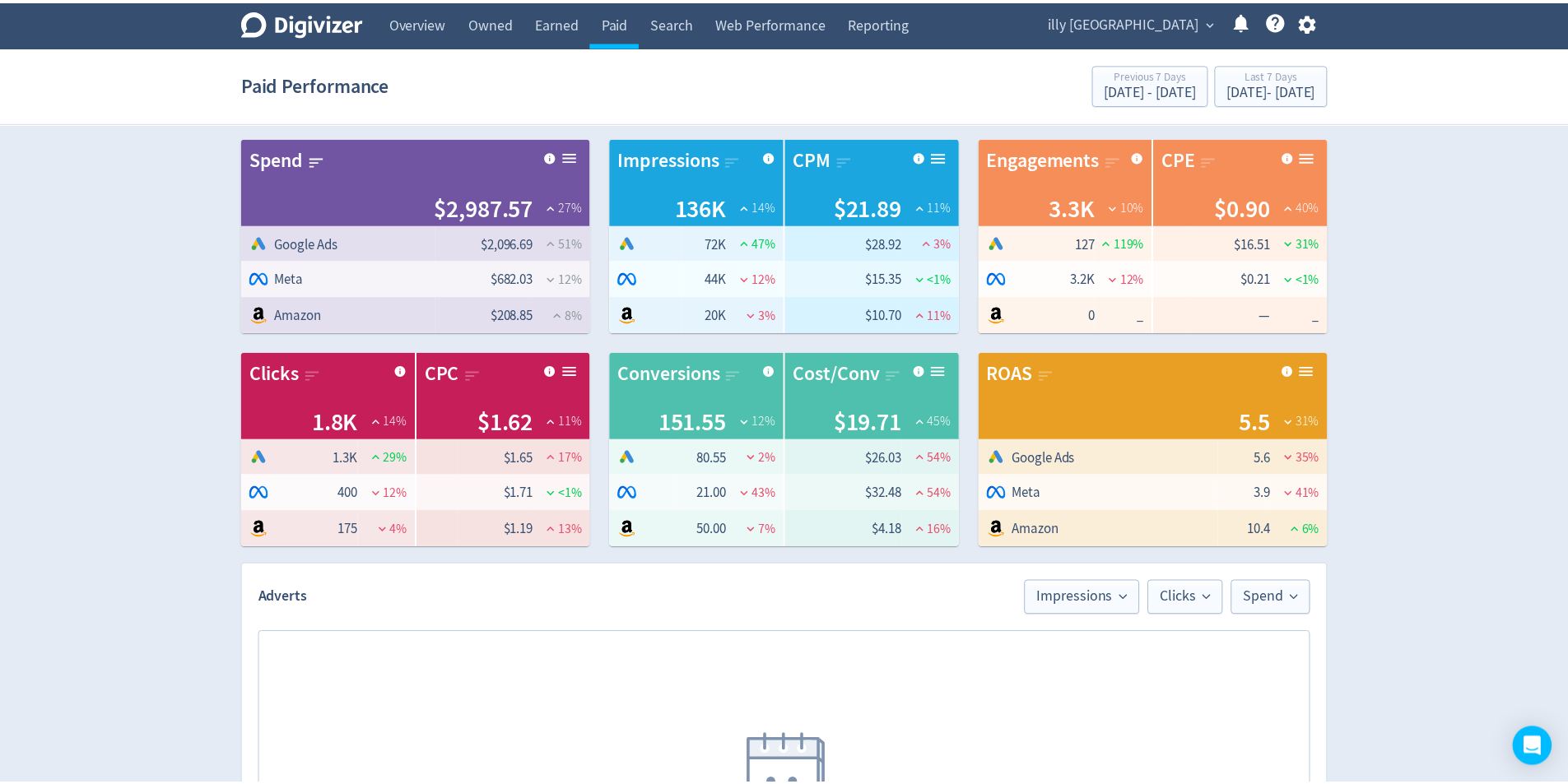
scroll to position [794, 0]
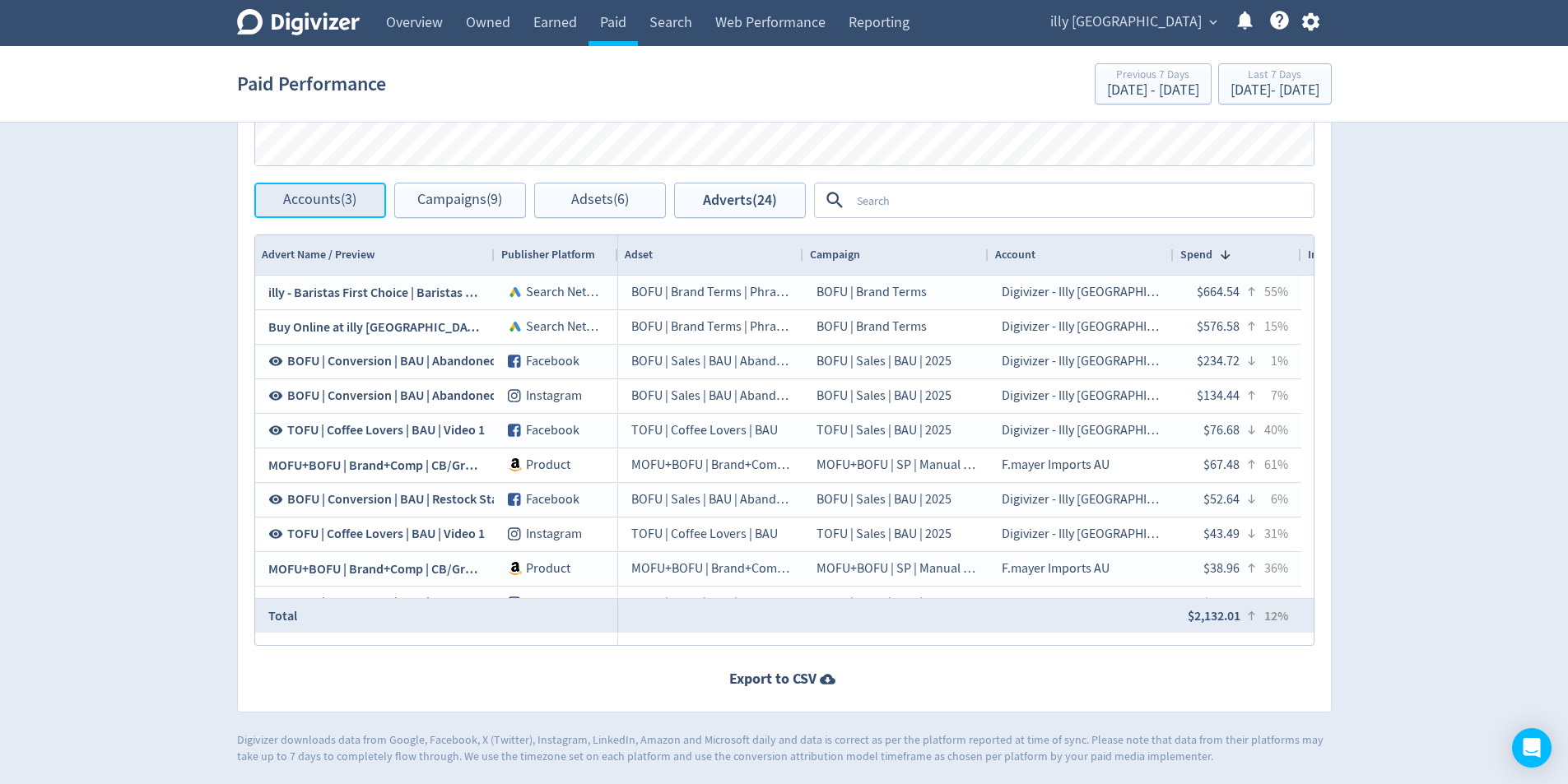
click at [311, 203] on span "Accounts (3)" at bounding box center [320, 200] width 73 height 16
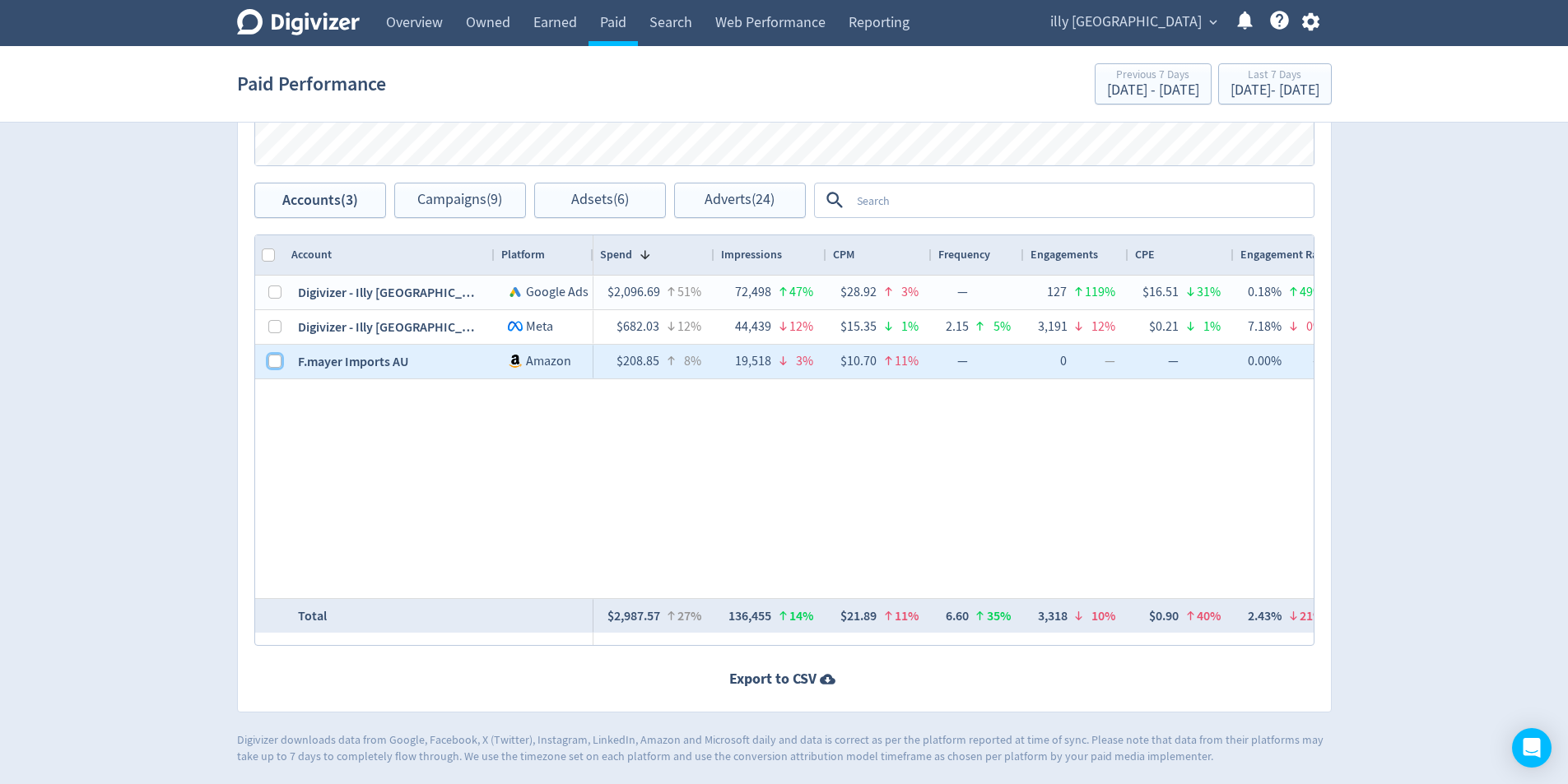
click at [273, 361] on input "Press Space to toggle row selection (unchecked)" at bounding box center [274, 360] width 13 height 13
checkbox input "true"
checkbox input "false"
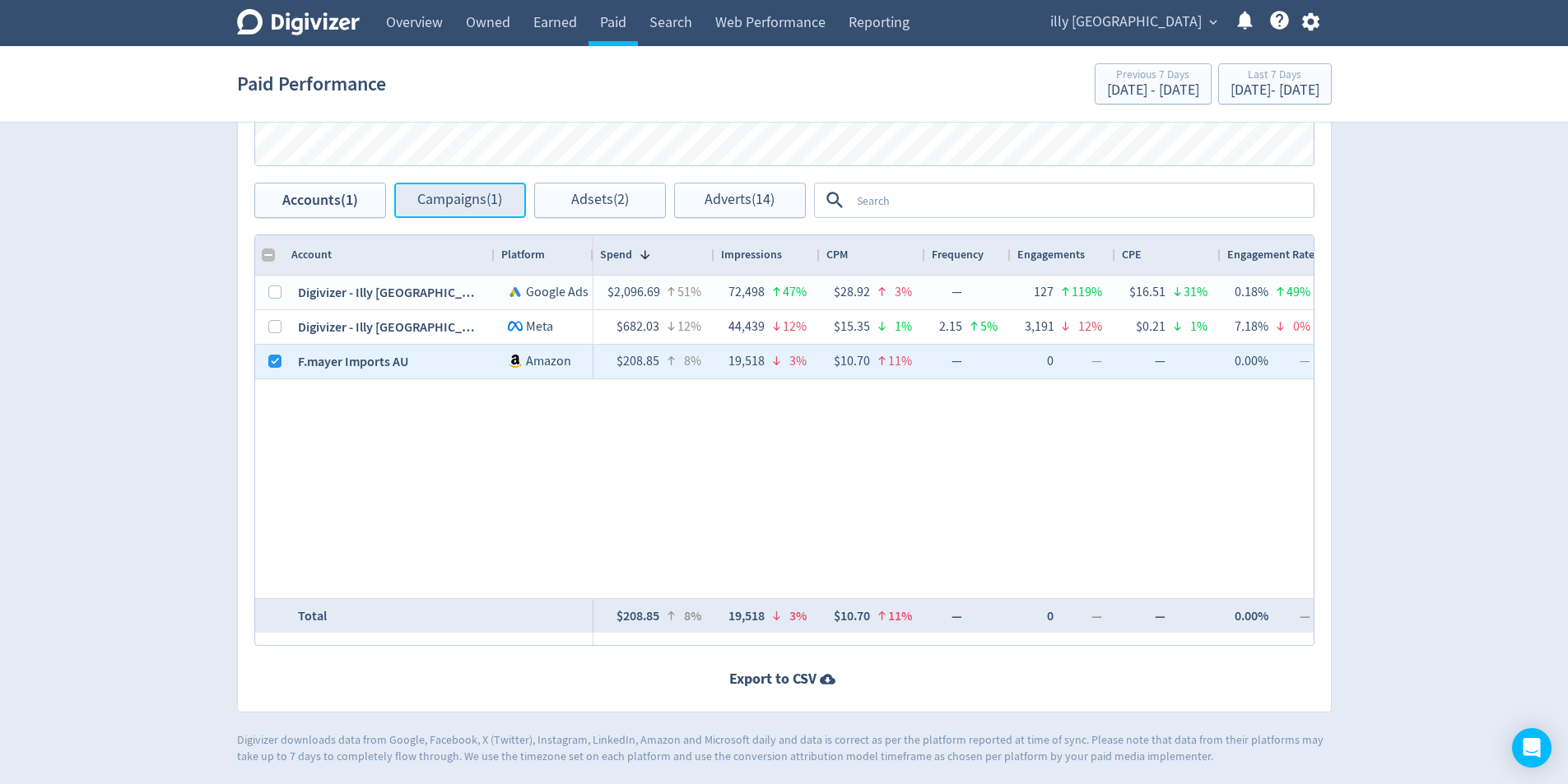
click at [493, 203] on span "Campaigns (1)" at bounding box center [459, 200] width 84 height 16
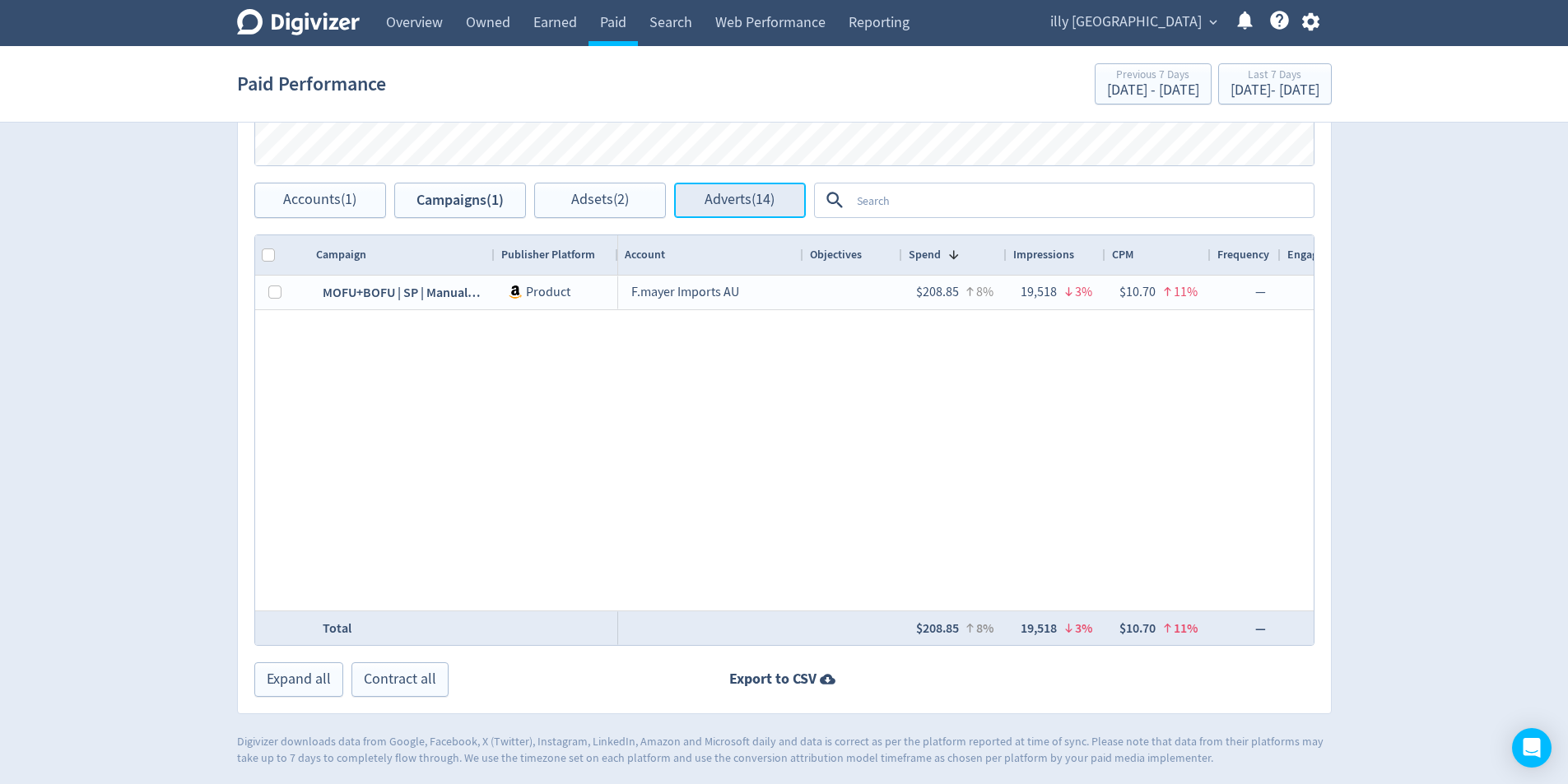
click at [726, 200] on span "Adverts (14)" at bounding box center [739, 200] width 70 height 16
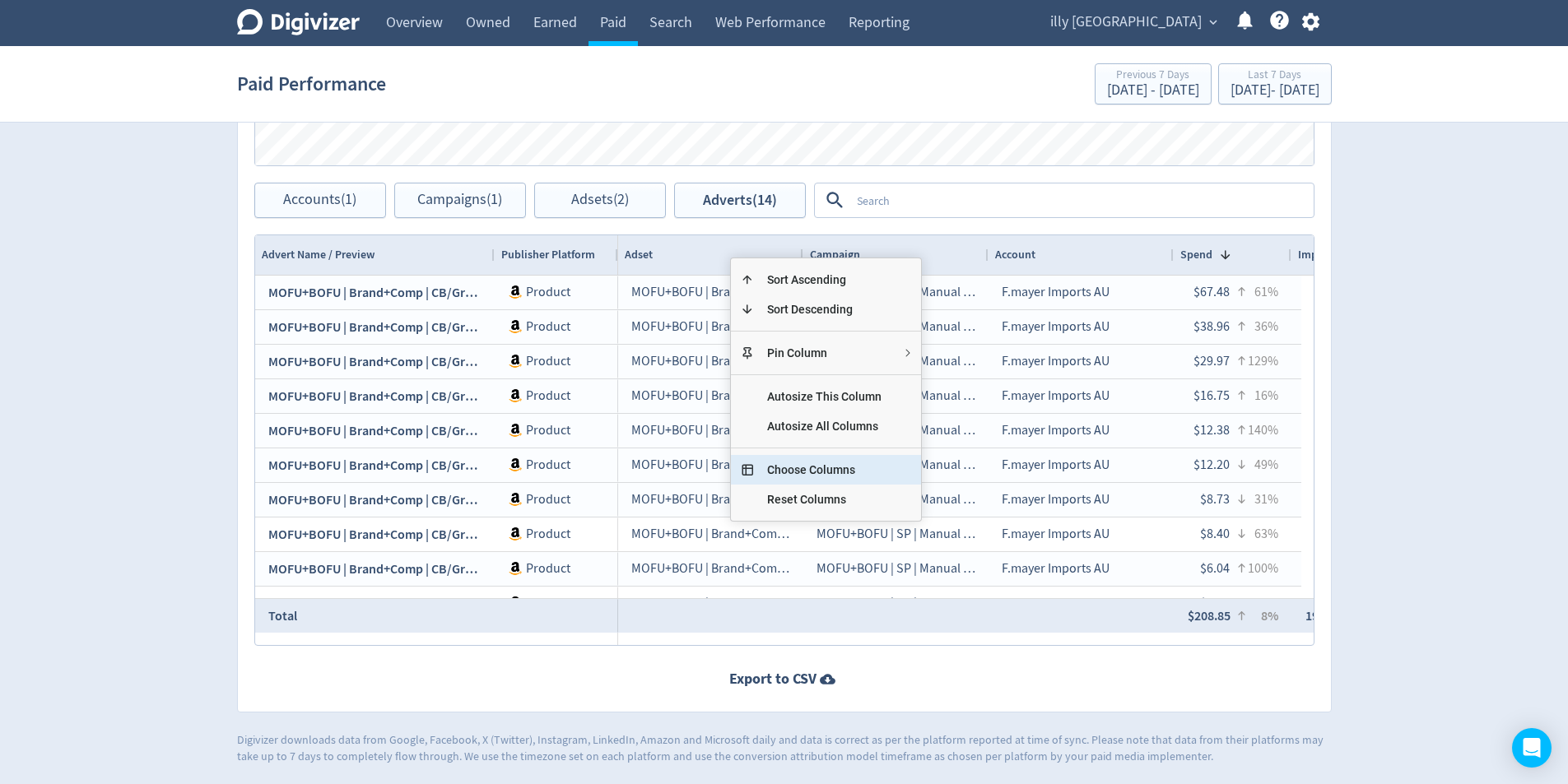
click at [800, 461] on span "Choose Columns" at bounding box center [824, 470] width 141 height 30
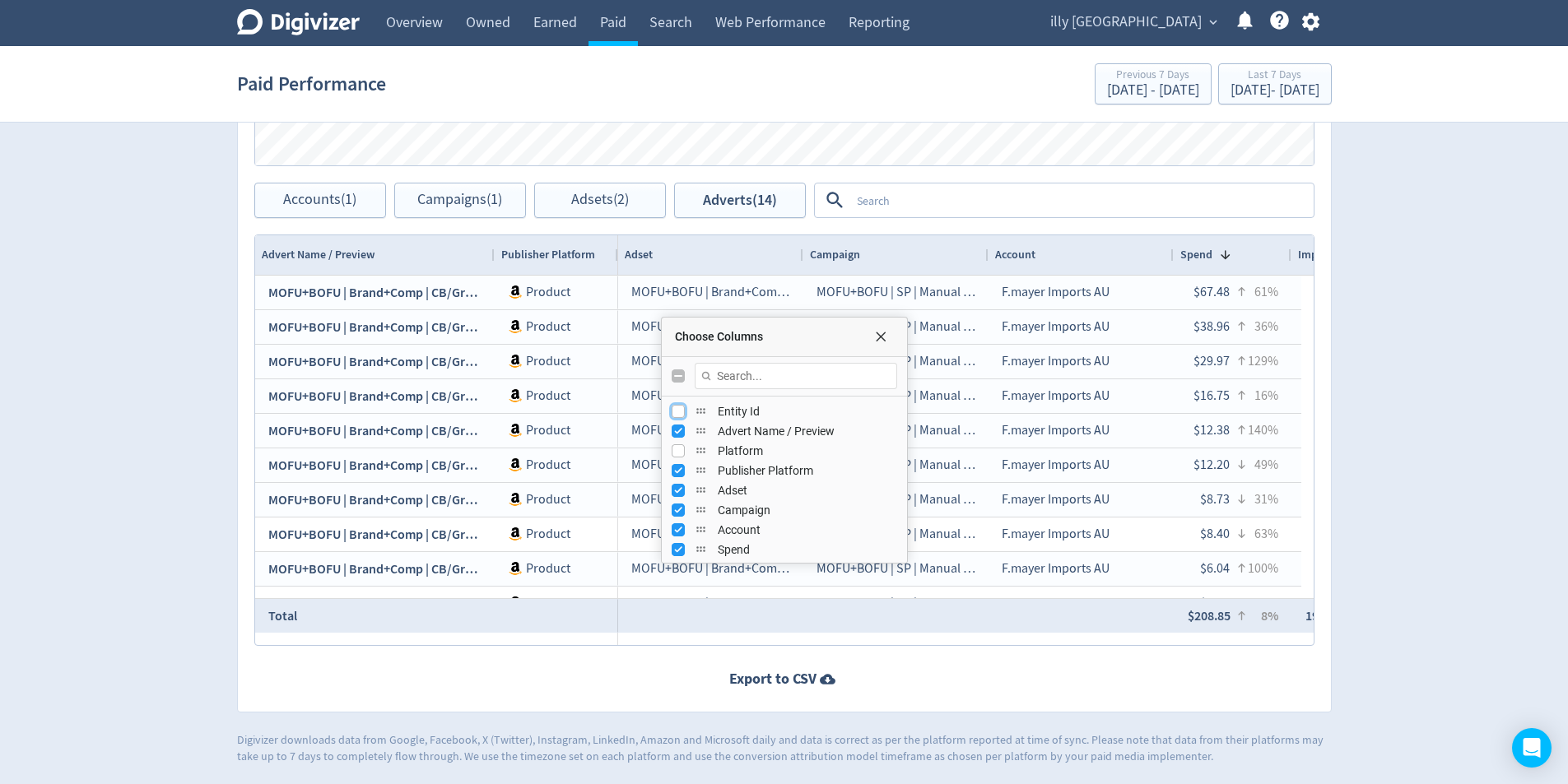
click at [675, 410] on input "Press SPACE to toggle visibility (hidden)" at bounding box center [677, 411] width 13 height 13
checkbox input "true"
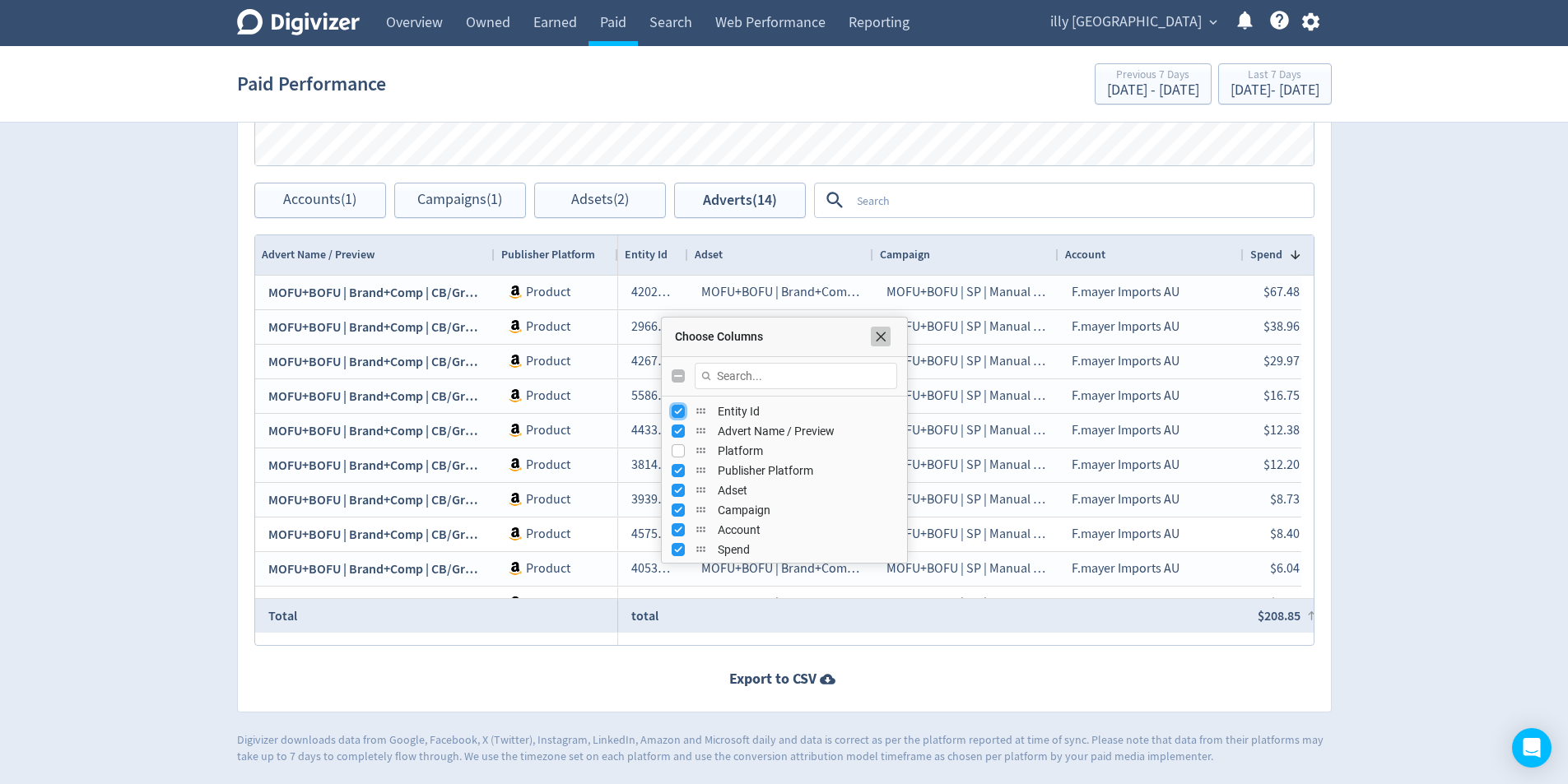
click at [877, 338] on span "Choose Columns" at bounding box center [880, 336] width 13 height 13
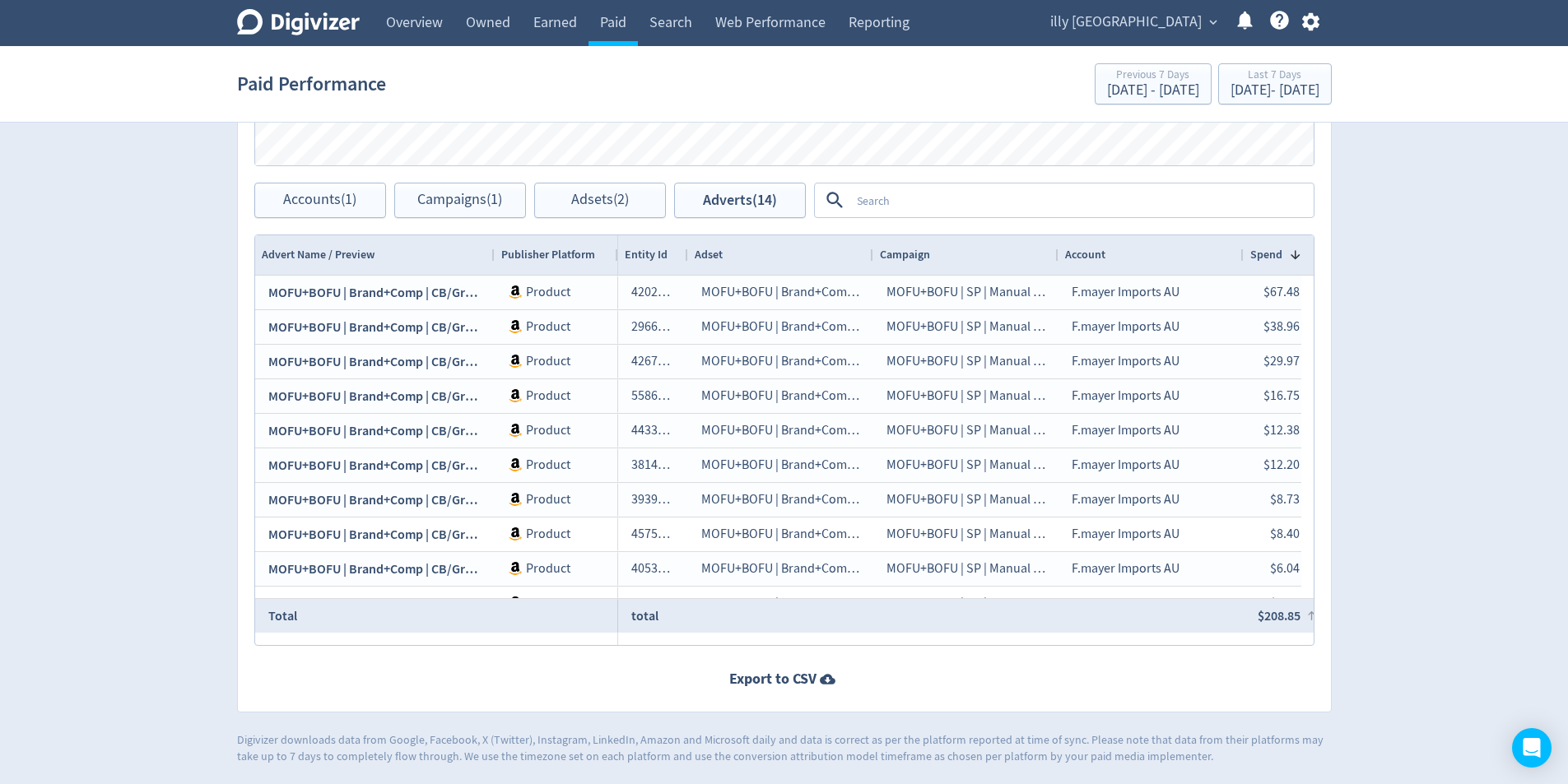
click at [686, 247] on div at bounding box center [688, 254] width 7 height 39
drag, startPoint x: 686, startPoint y: 247, endPoint x: 724, endPoint y: 643, distance: 397.8
click at [686, 246] on div at bounding box center [688, 254] width 7 height 39
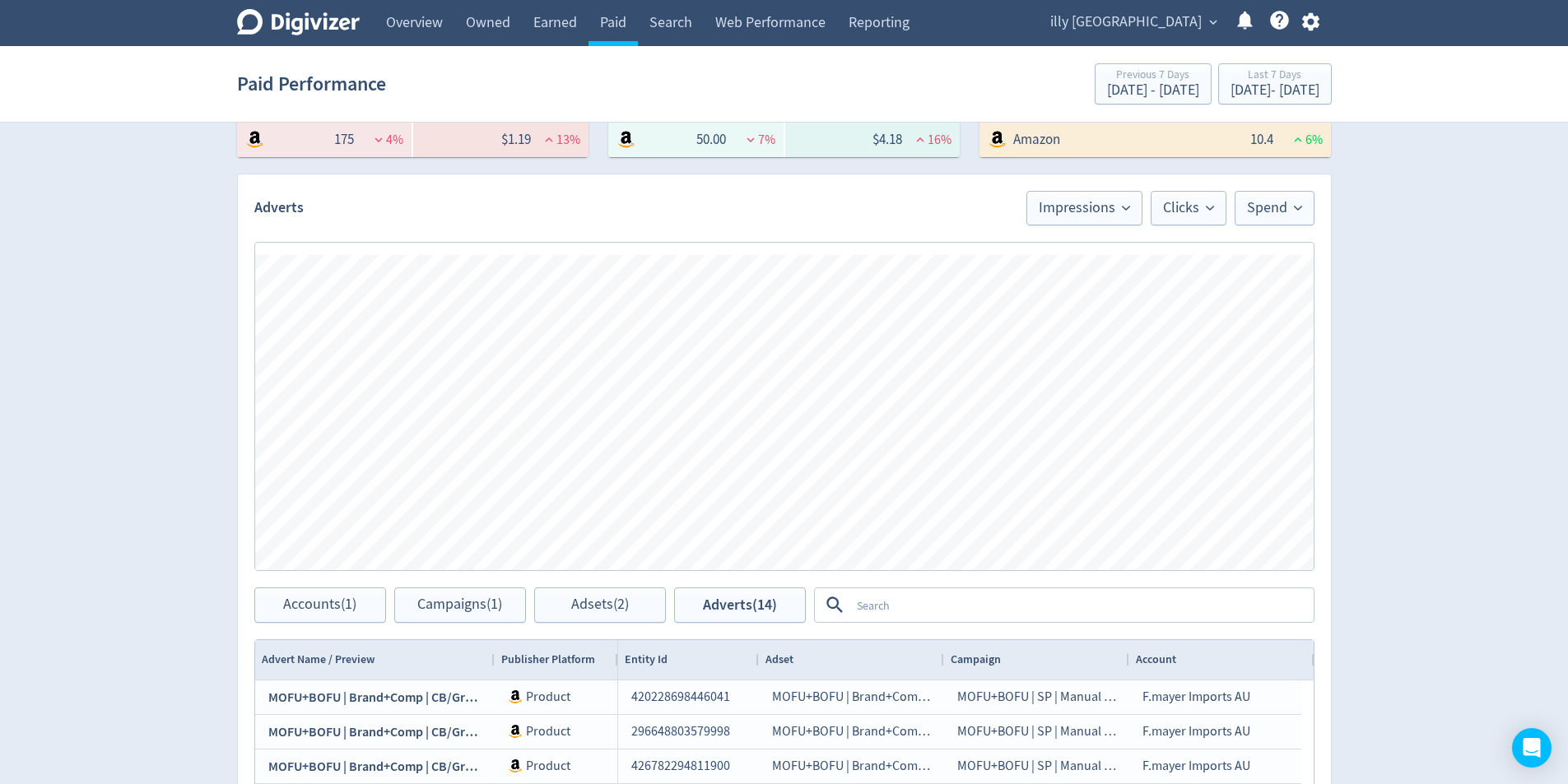
scroll to position [466, 0]
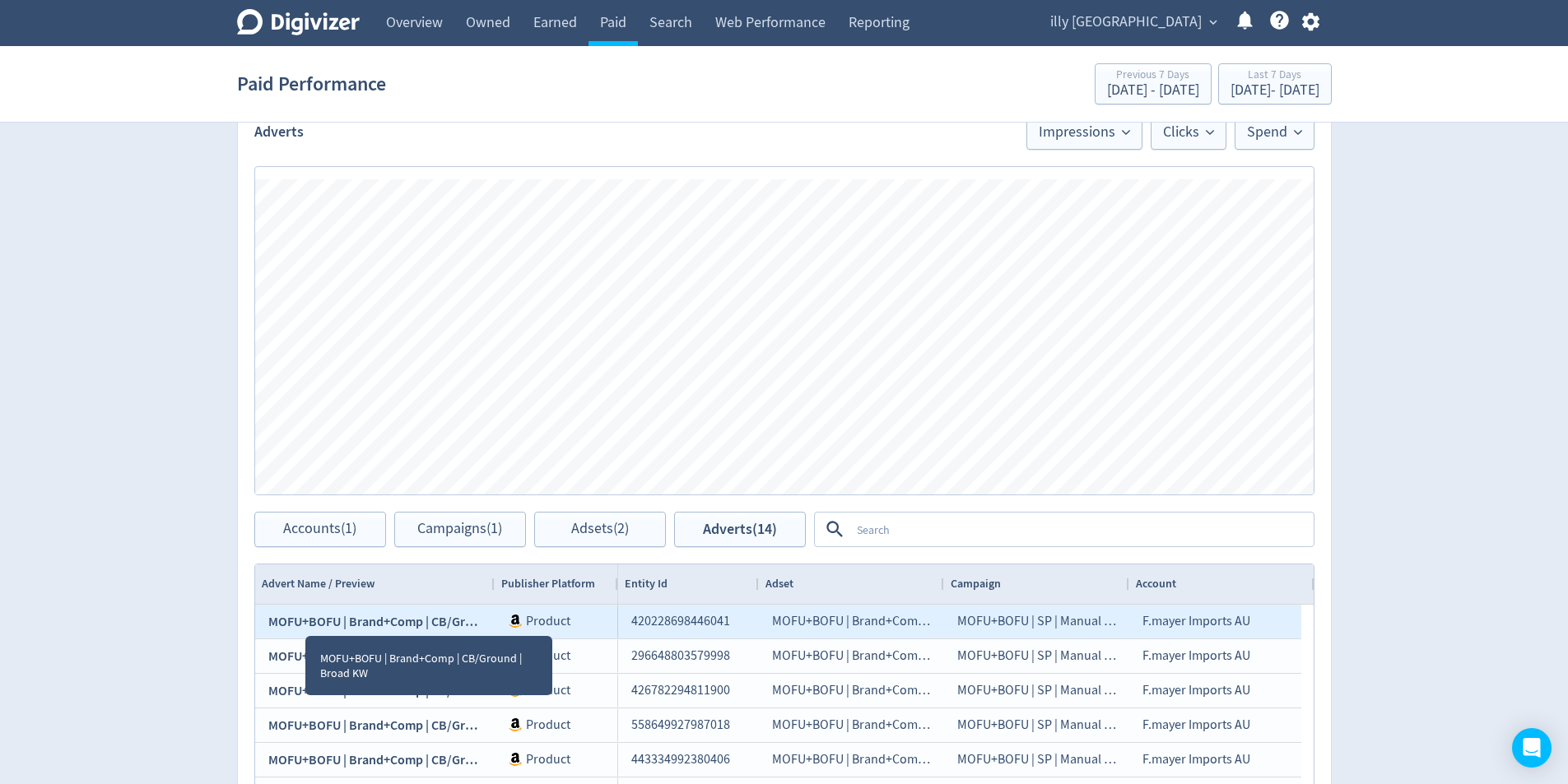
click at [306, 621] on span "MOFU+BOFU | Brand+Comp | CB/Ground | Broad KW" at bounding box center [414, 621] width 291 height 17
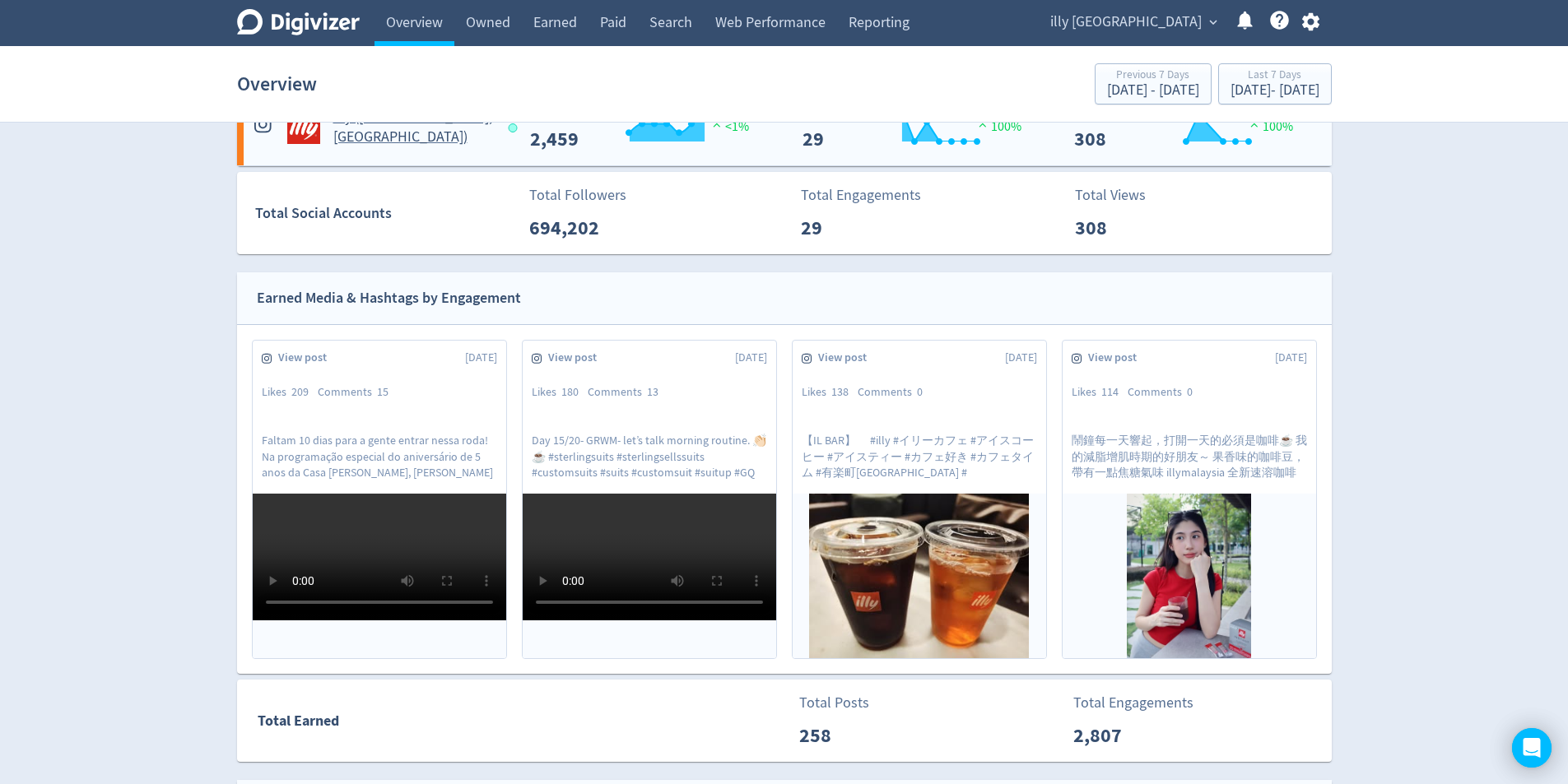
scroll to position [247, 0]
